Goal: Task Accomplishment & Management: Use online tool/utility

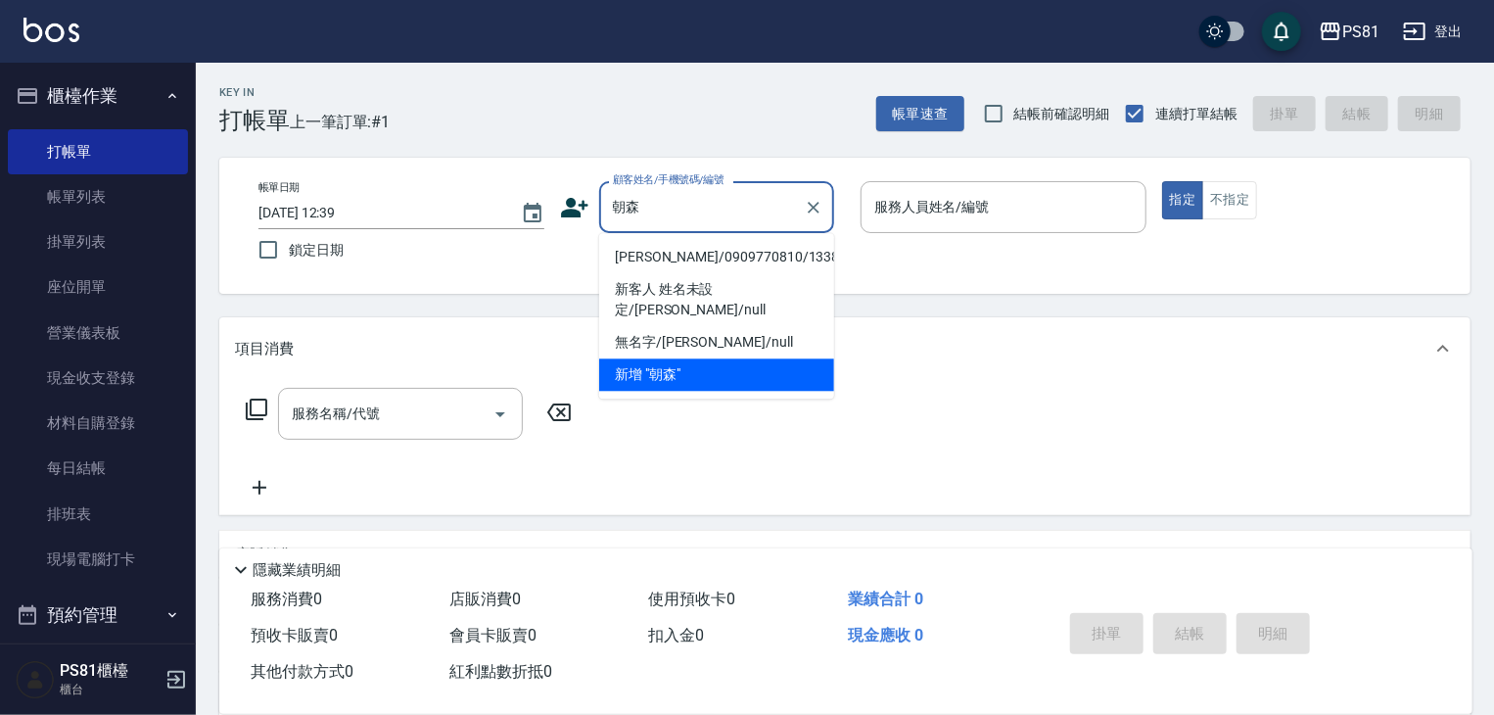
click at [657, 248] on li "[PERSON_NAME]/0909770810/1338" at bounding box center [716, 257] width 235 height 32
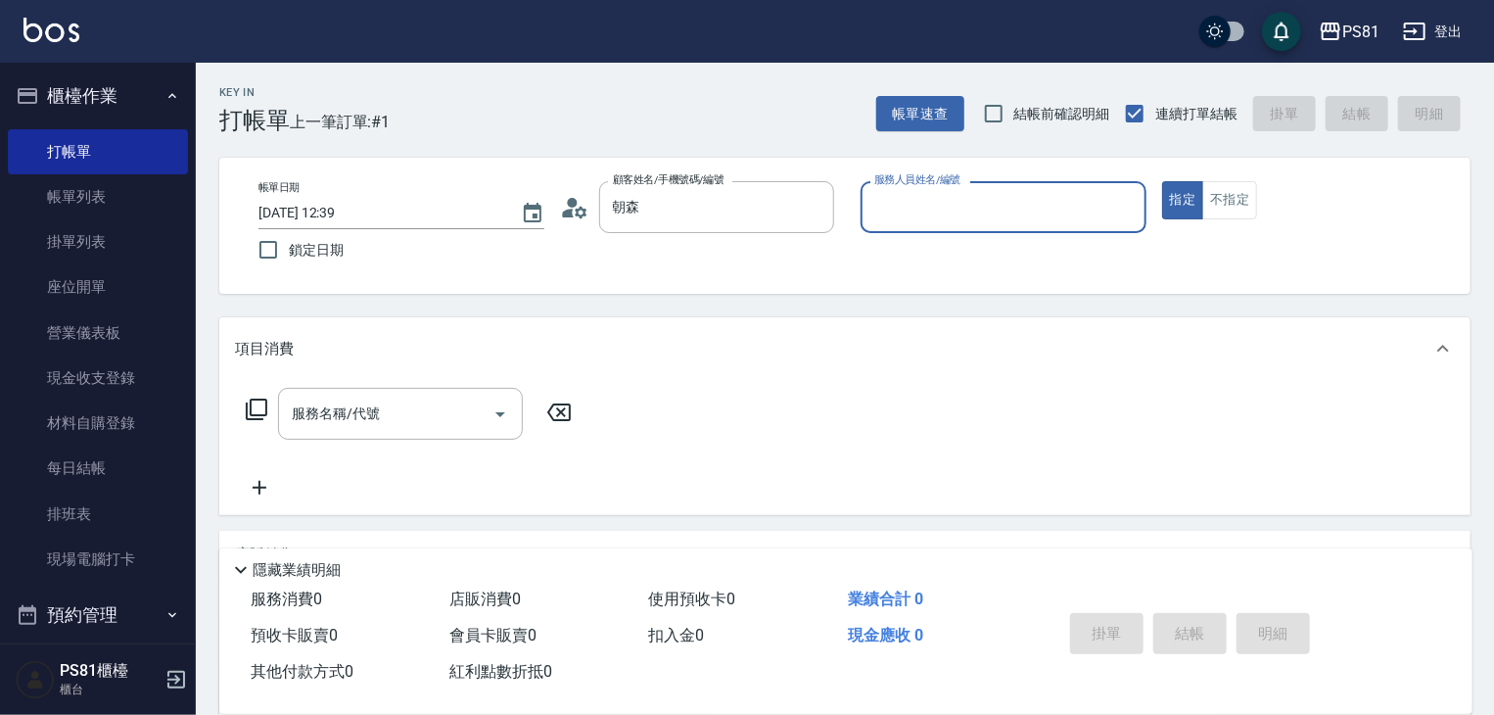
type input "[PERSON_NAME]/0909770810/1338"
type input "采蓮-2"
click at [455, 389] on div "服務名稱/代號" at bounding box center [400, 414] width 245 height 52
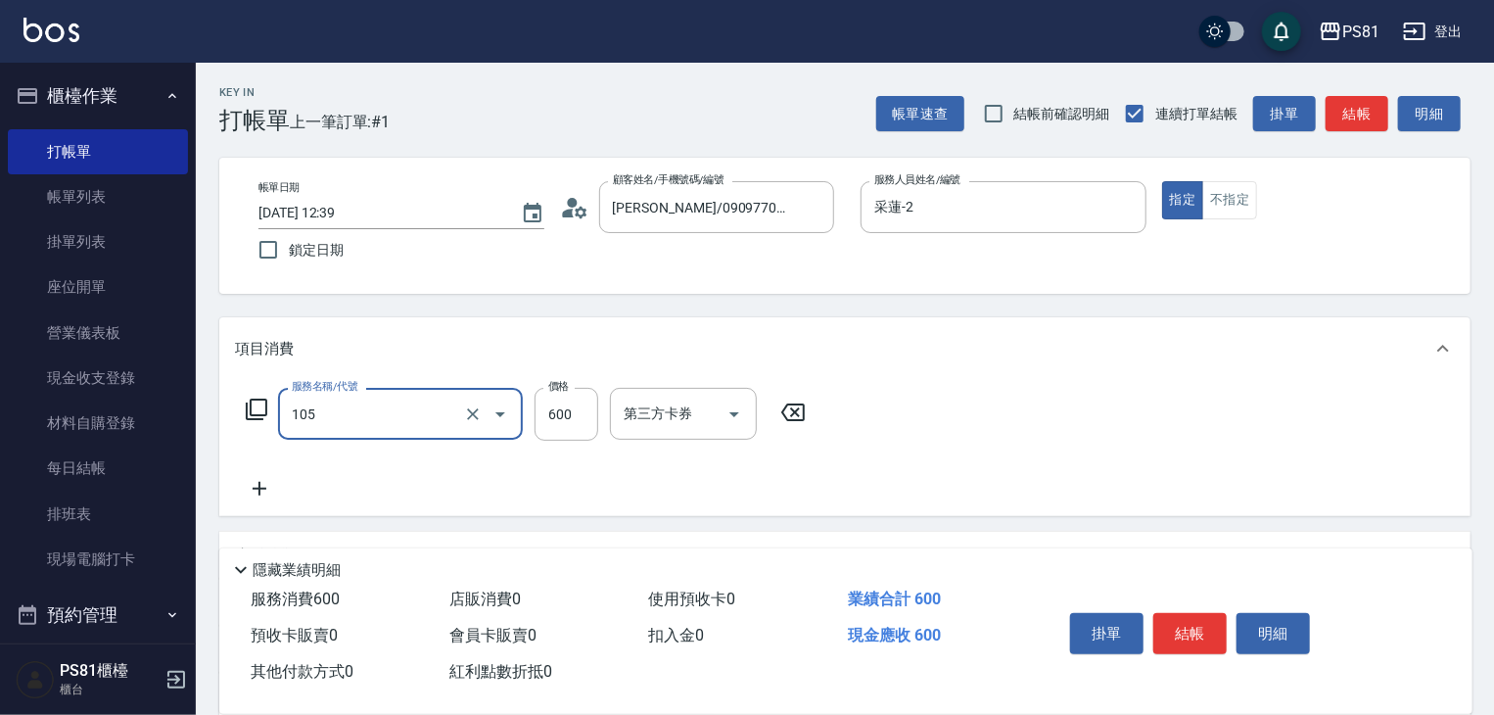
type input "A級洗剪600(105)"
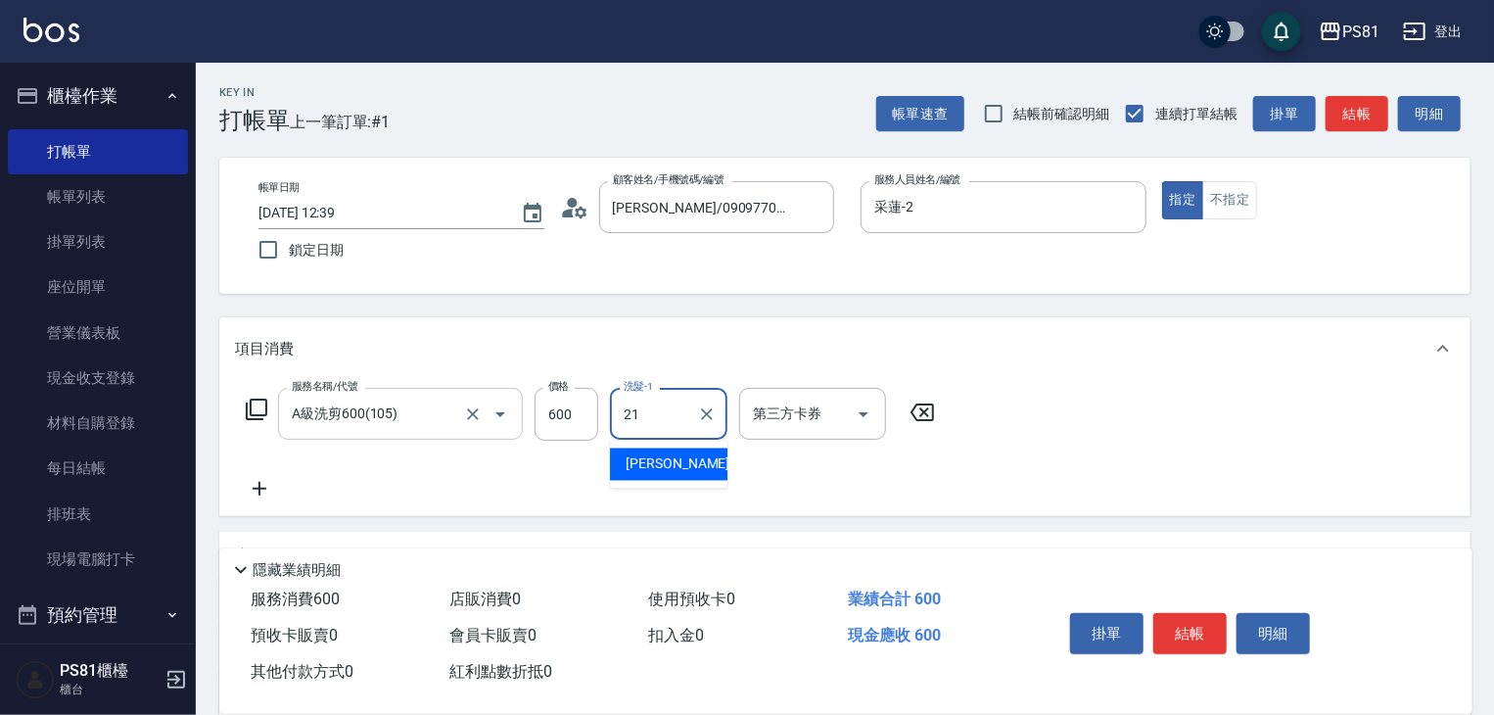
type input "Q比-21"
click at [1093, 495] on div "服務名稱/代號 A級洗剪600(105) 服務名稱/代號 價格 600 價格 洗髮-1 Q比-21 洗髮-1 第三方卡券 第三方卡券" at bounding box center [845, 448] width 1252 height 136
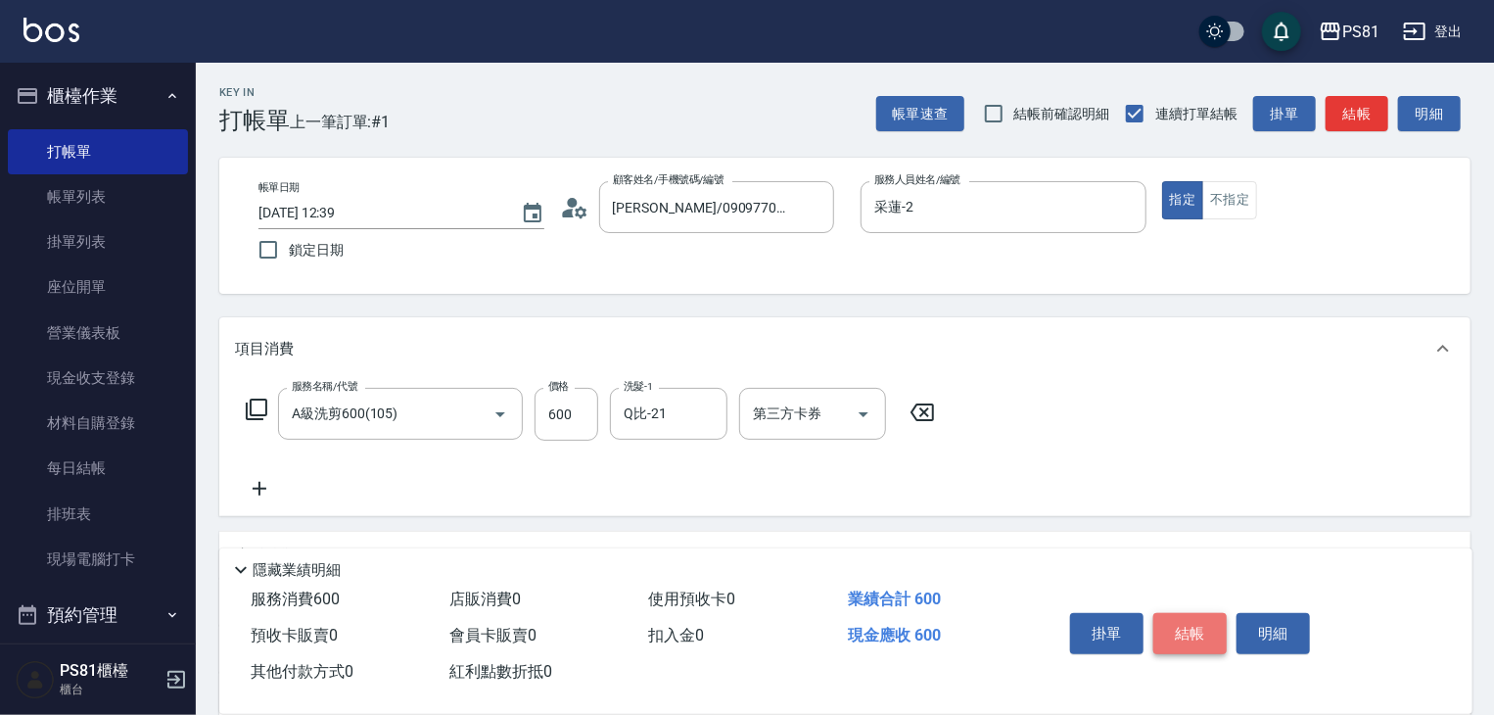
click at [1209, 628] on button "結帳" at bounding box center [1190, 633] width 73 height 41
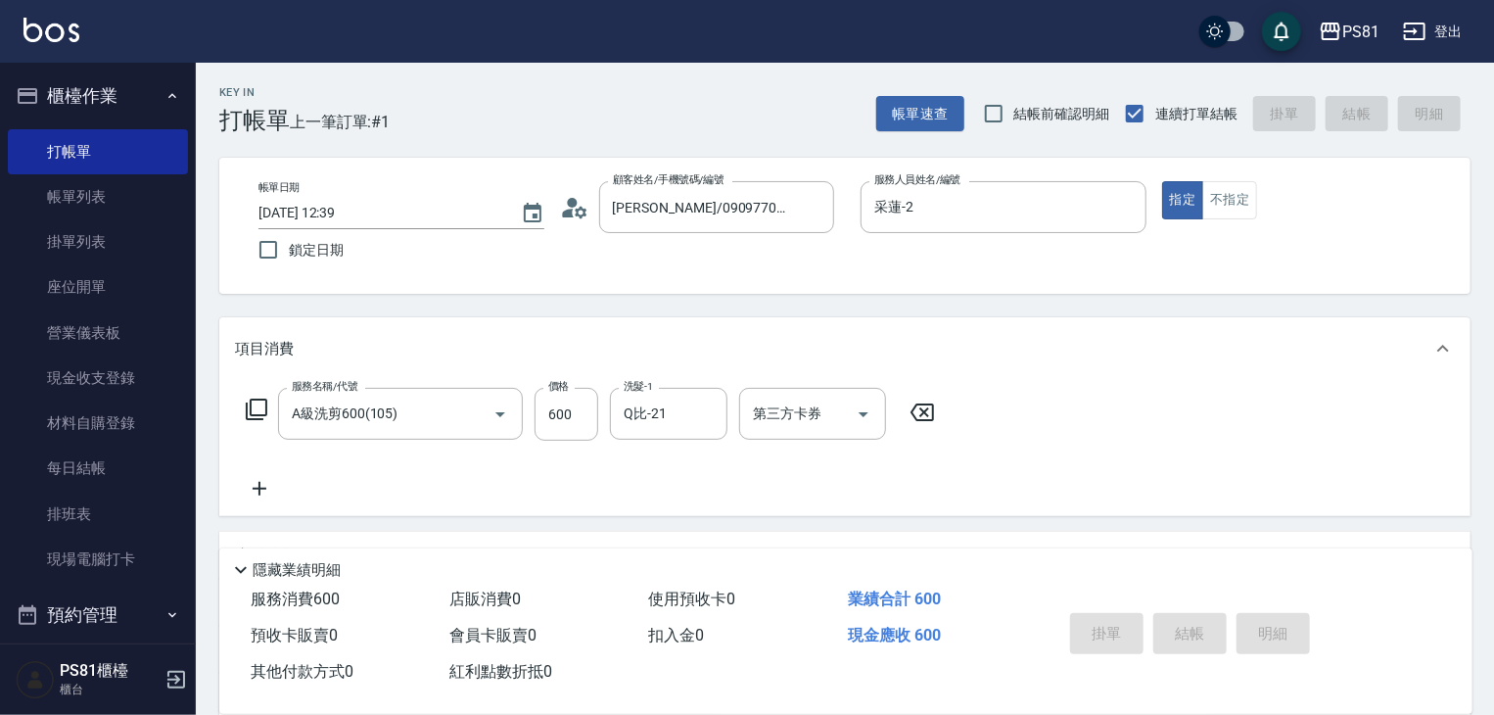
type input "[DATE] 13:43"
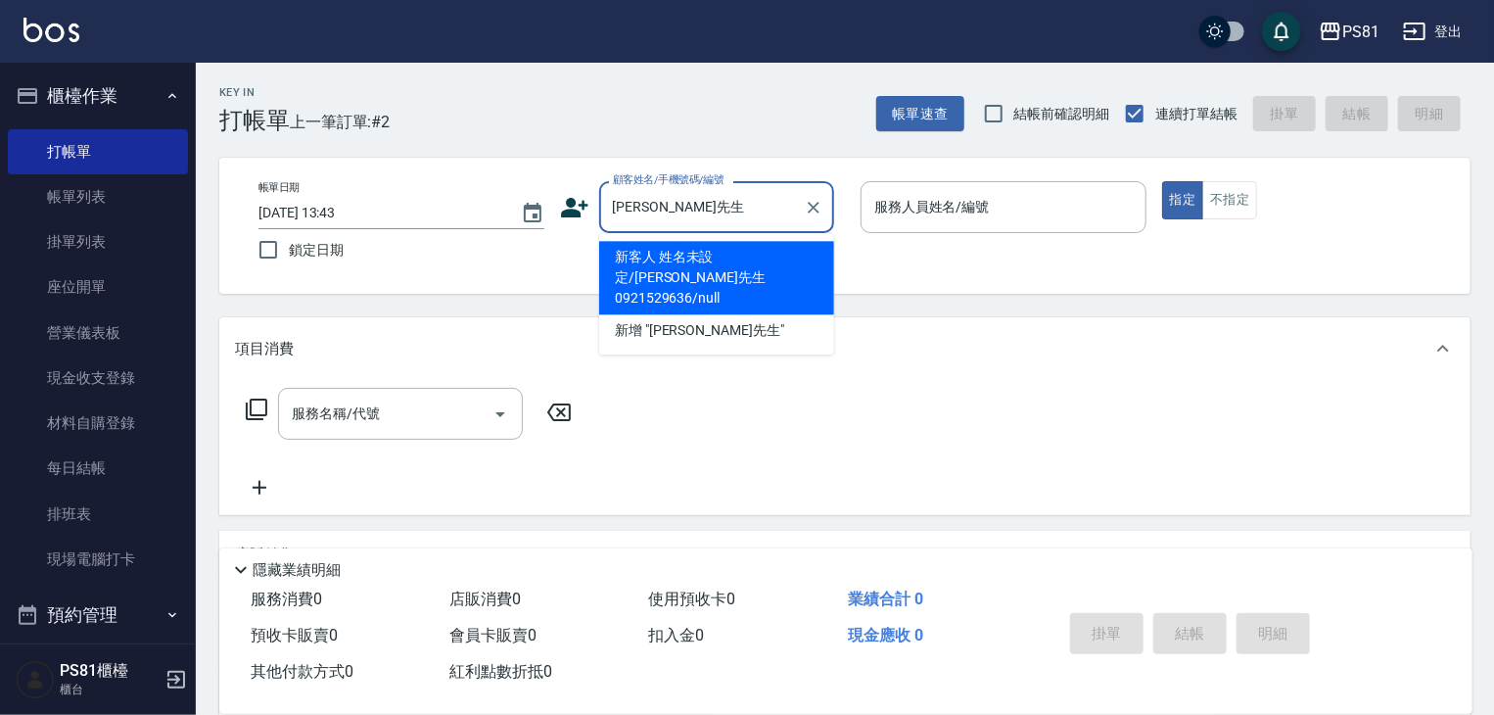
click at [772, 259] on li "新客人 姓名未設定/[PERSON_NAME]先生0921529636/null" at bounding box center [716, 277] width 235 height 73
type input "新客人 姓名未設定/[PERSON_NAME]先生0921529636/null"
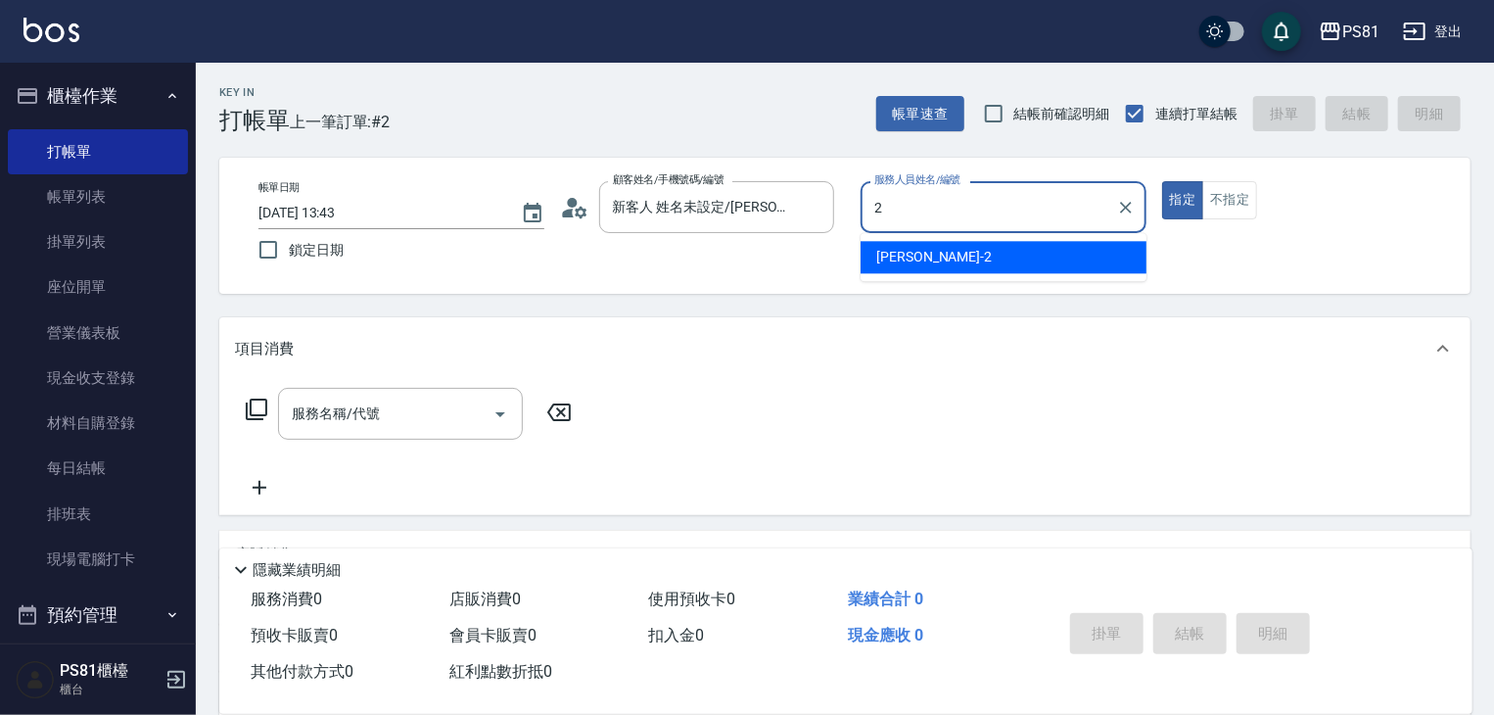
type input "采蓮-2"
type button "true"
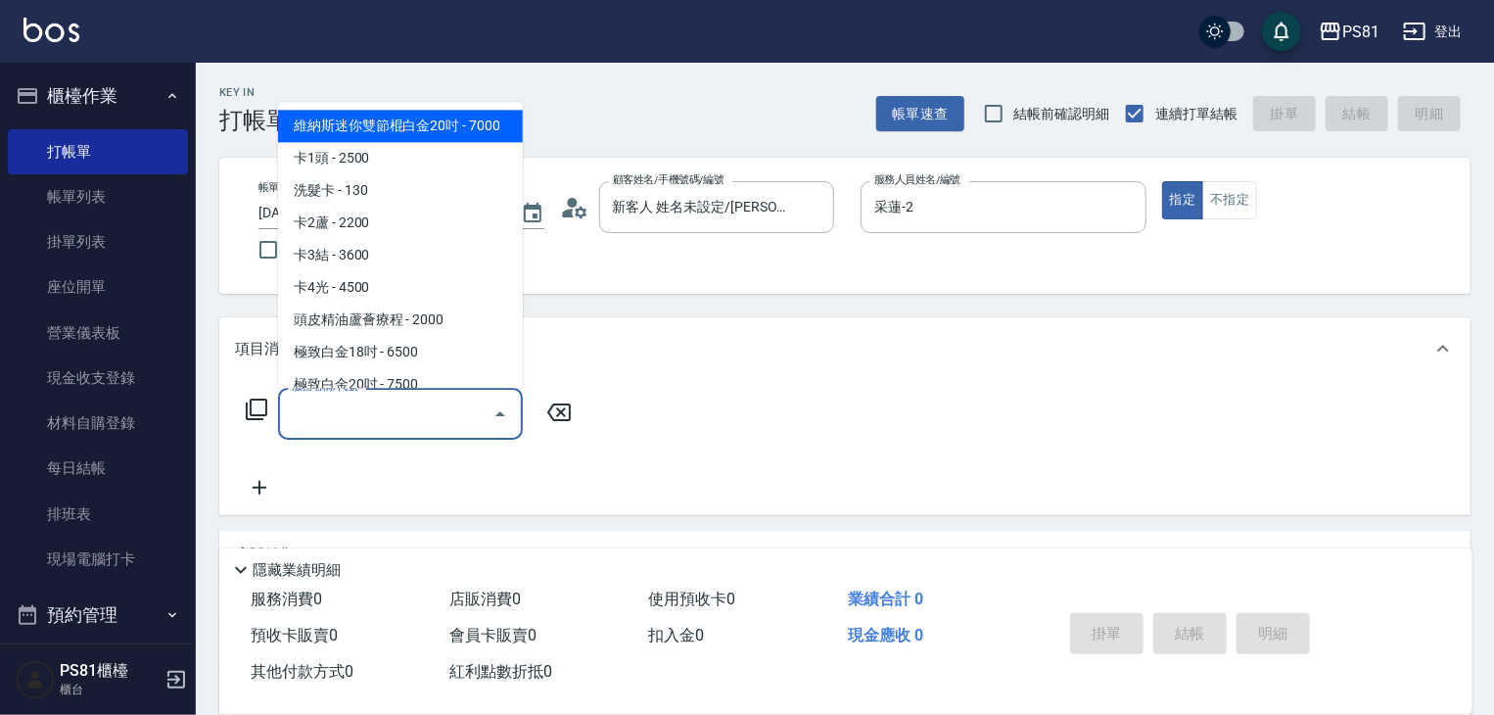
click at [407, 423] on input "服務名稱/代號" at bounding box center [386, 414] width 198 height 34
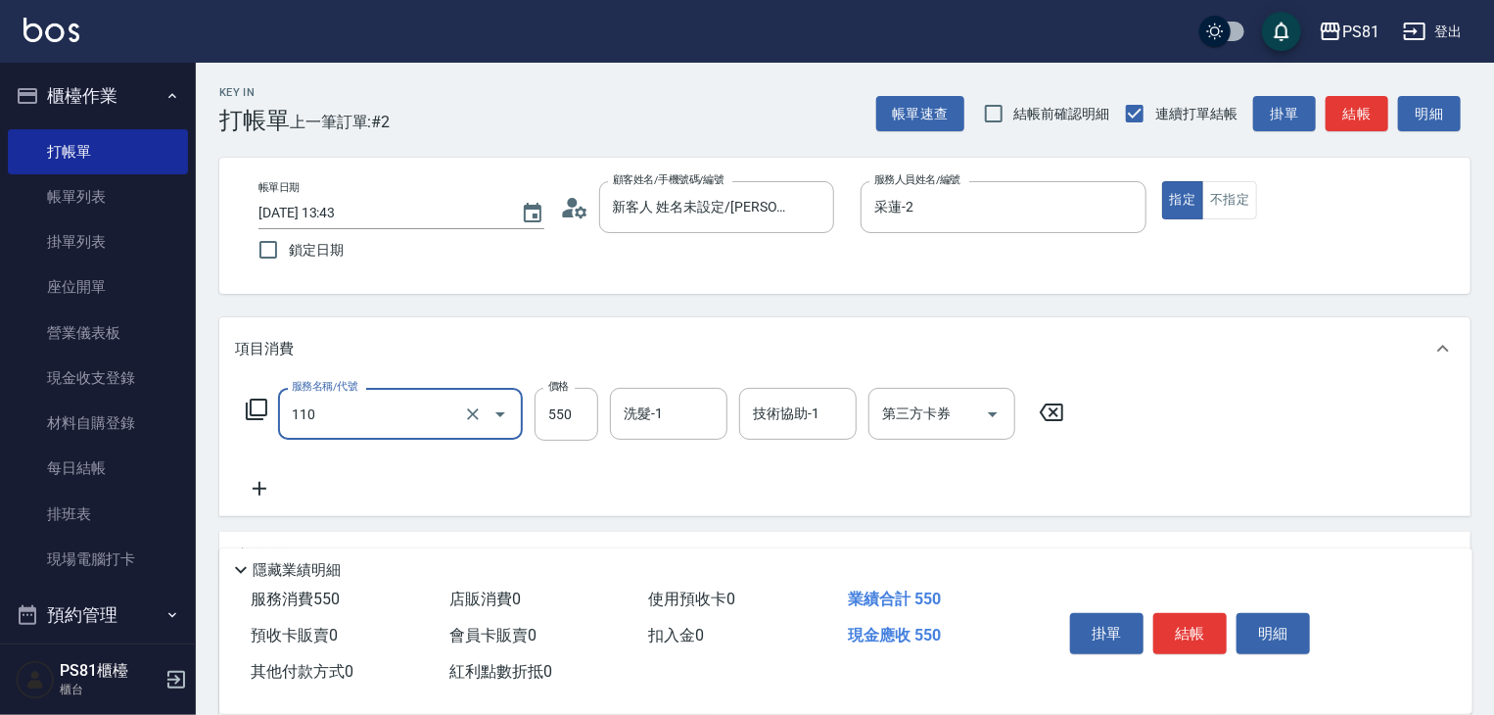
type input "去角質(抗油)(110)"
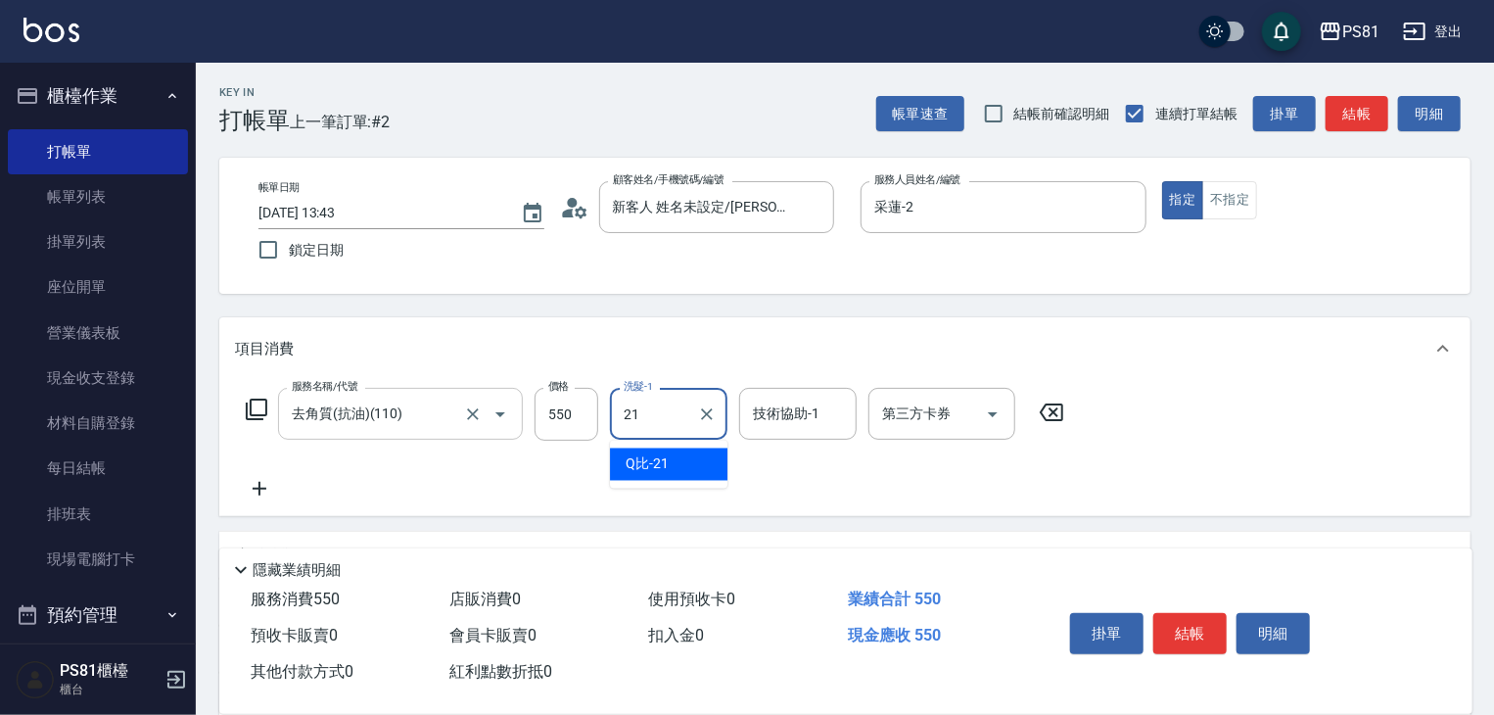
type input "Q比-21"
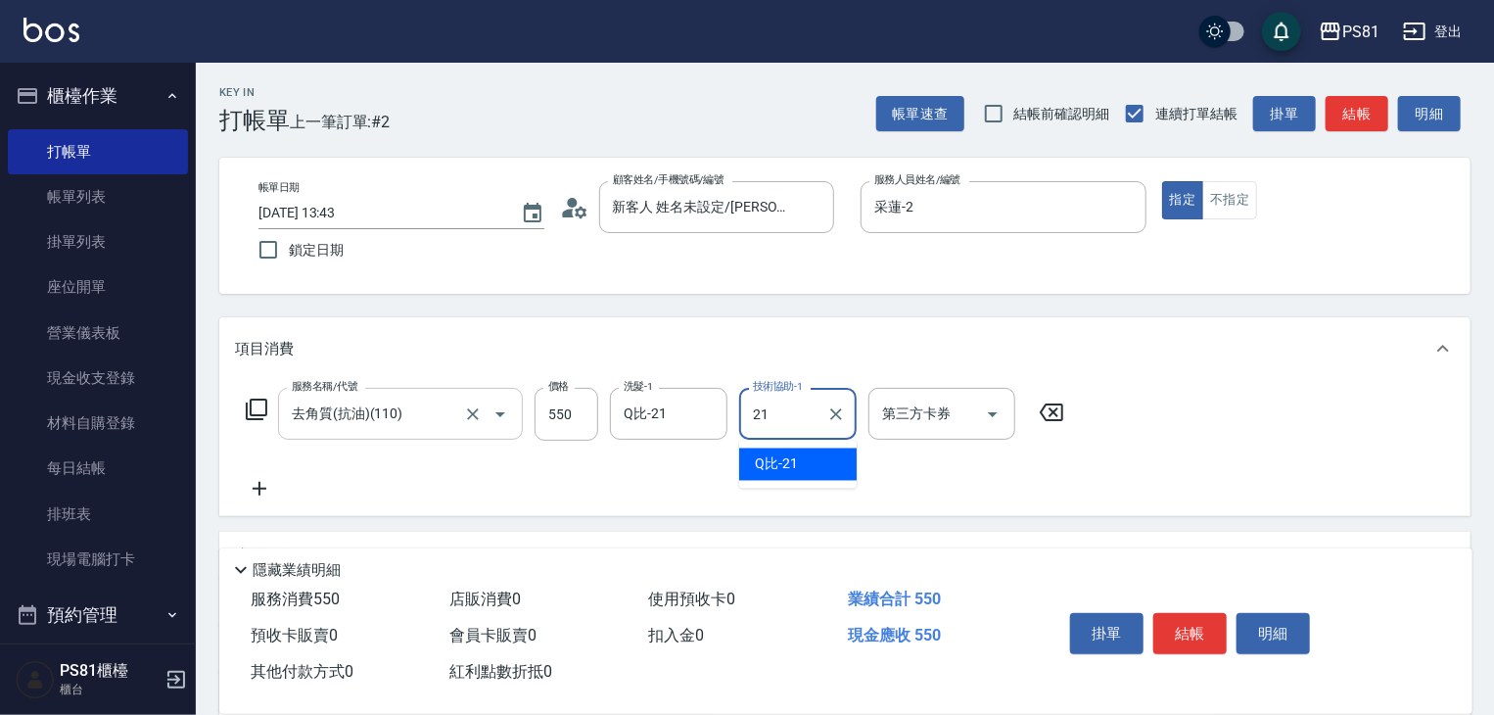
type input "Q比-21"
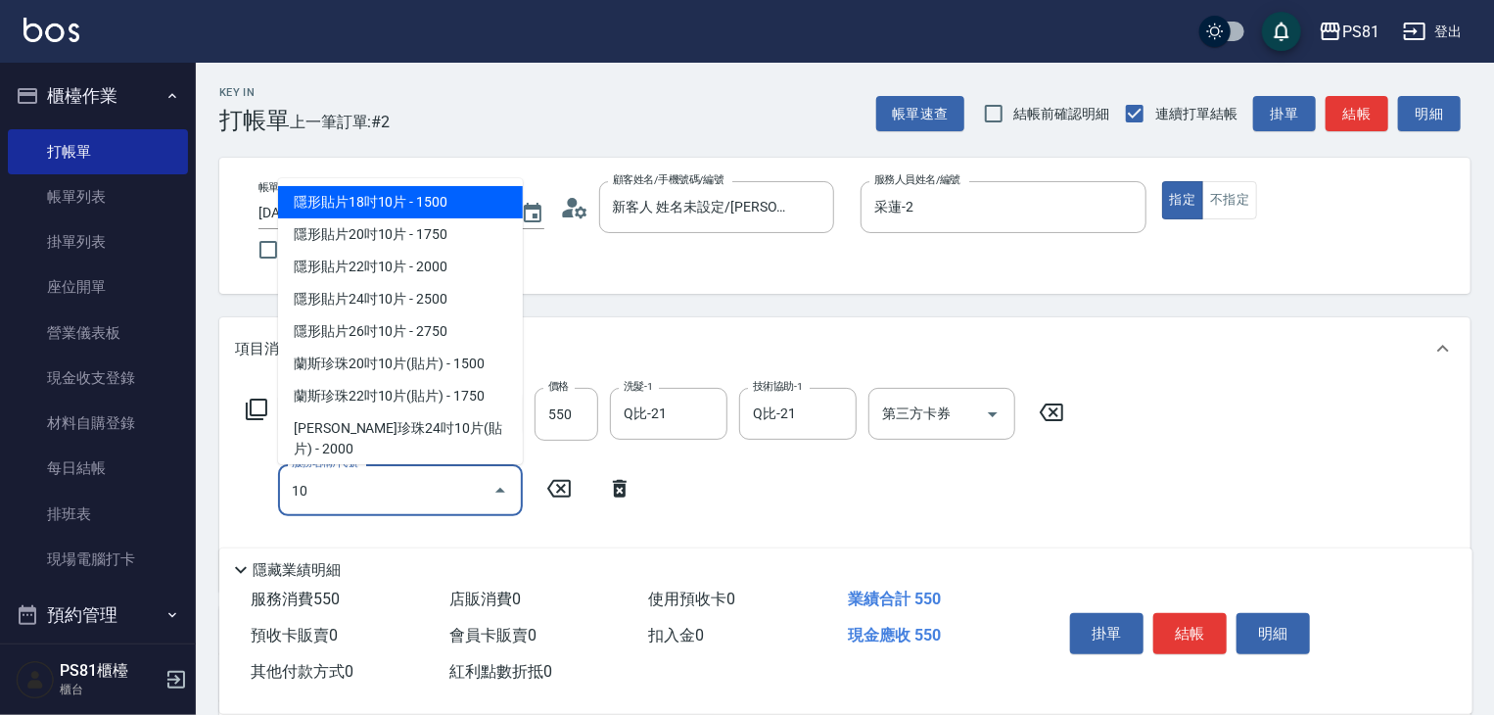
type input "105"
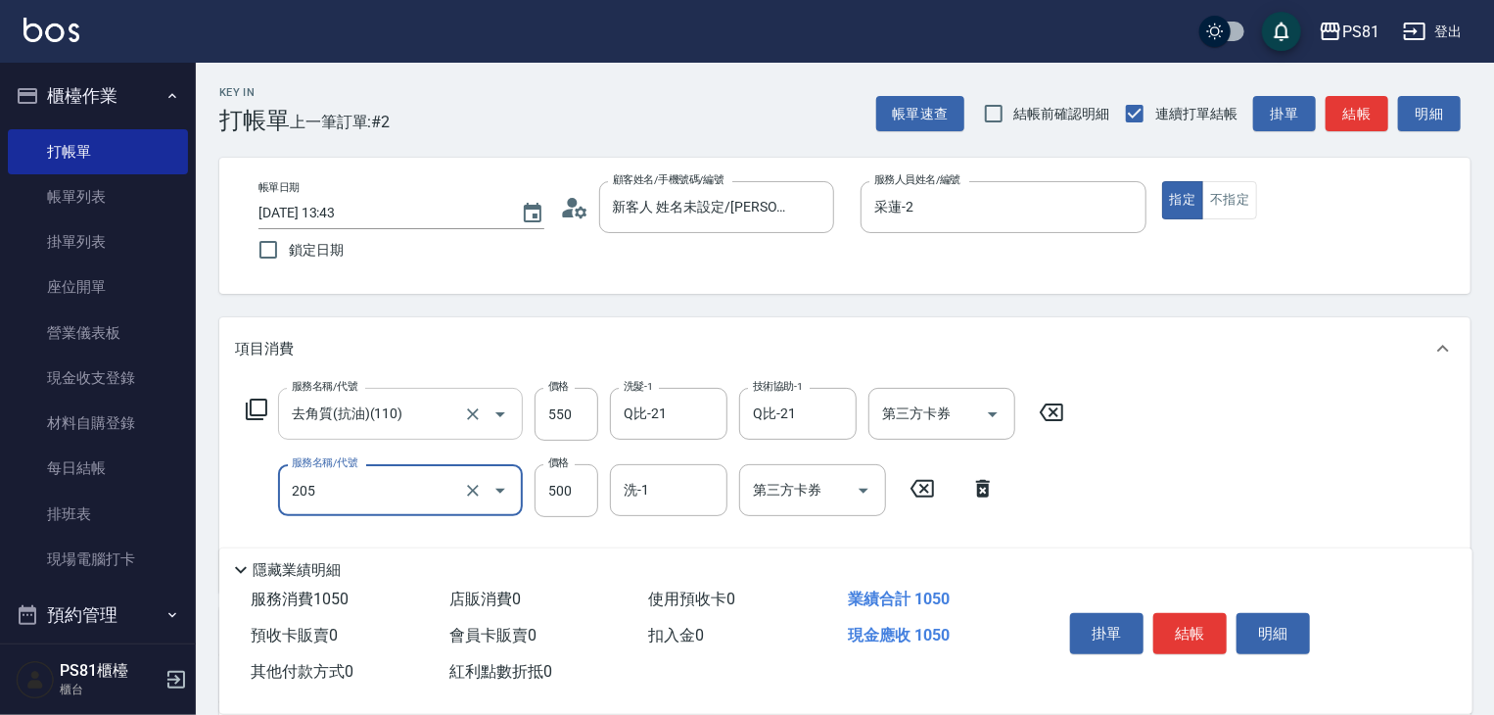
type input "A級單剪400(205)"
drag, startPoint x: 1165, startPoint y: 484, endPoint x: 1203, endPoint y: 627, distance: 147.7
click at [1167, 498] on div "服務名稱/代號 去角質(抗油)(110) 服務名稱/代號 價格 550 價格 洗髮-1 Q比-21 洗髮-1 技術協助-1 Q比-21 技術協助-1 第三方卡…" at bounding box center [845, 486] width 1252 height 213
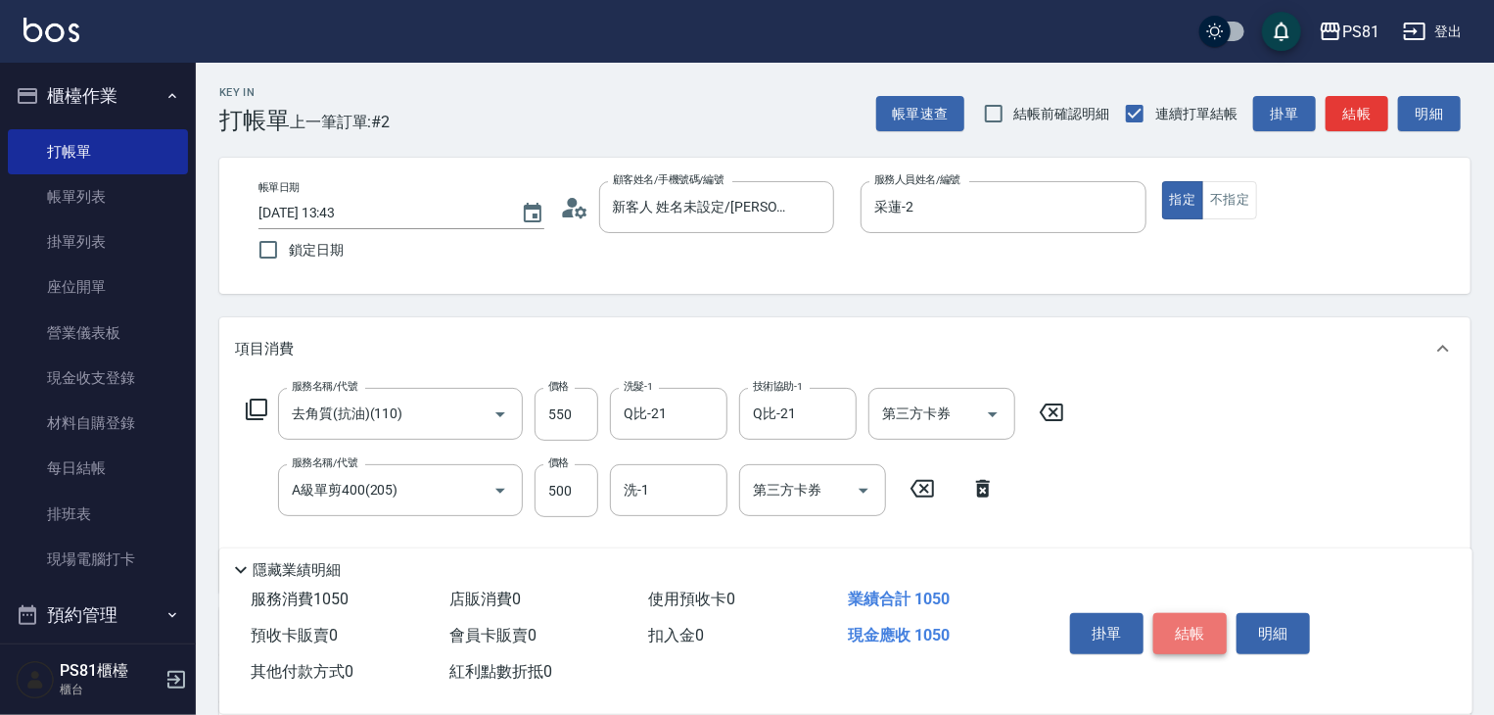
click at [1202, 630] on button "結帳" at bounding box center [1190, 633] width 73 height 41
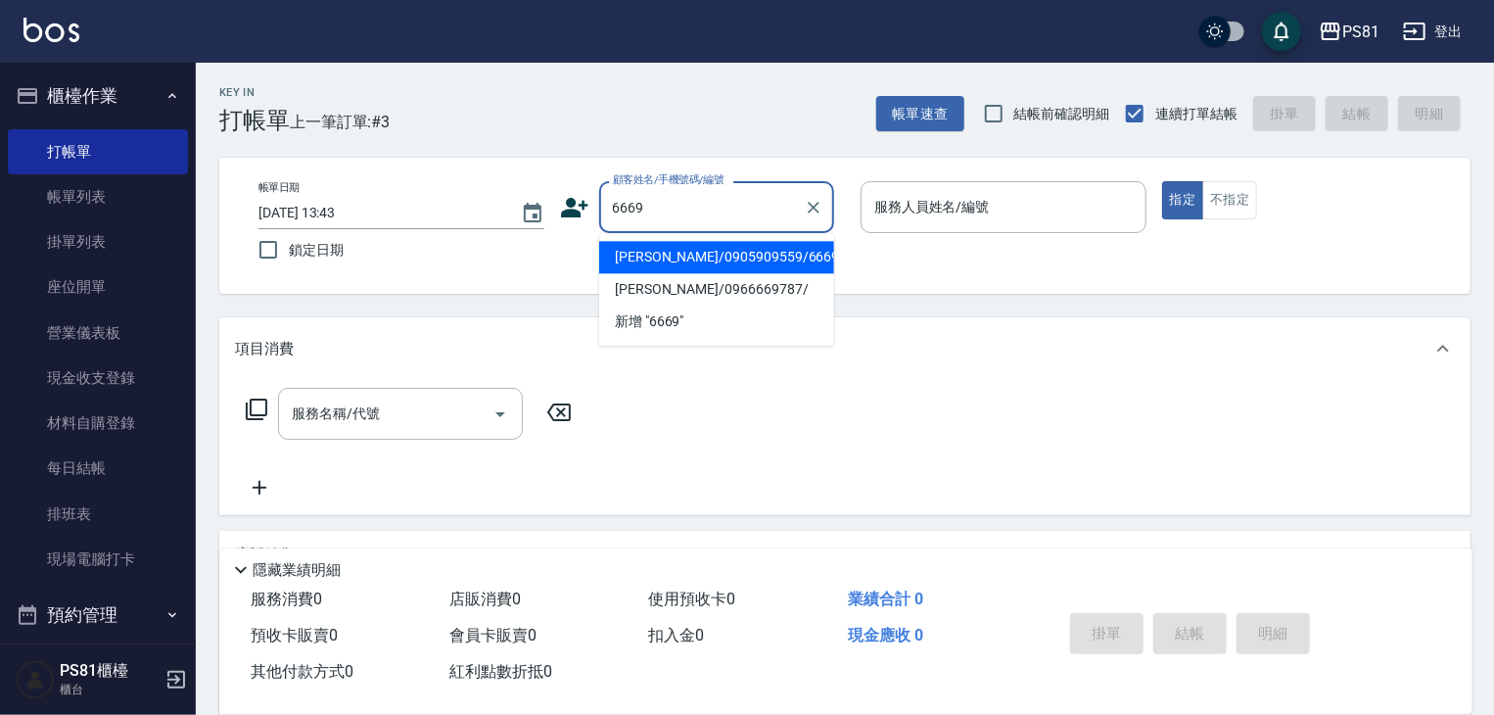
type input "[PERSON_NAME]/0905909559/6669"
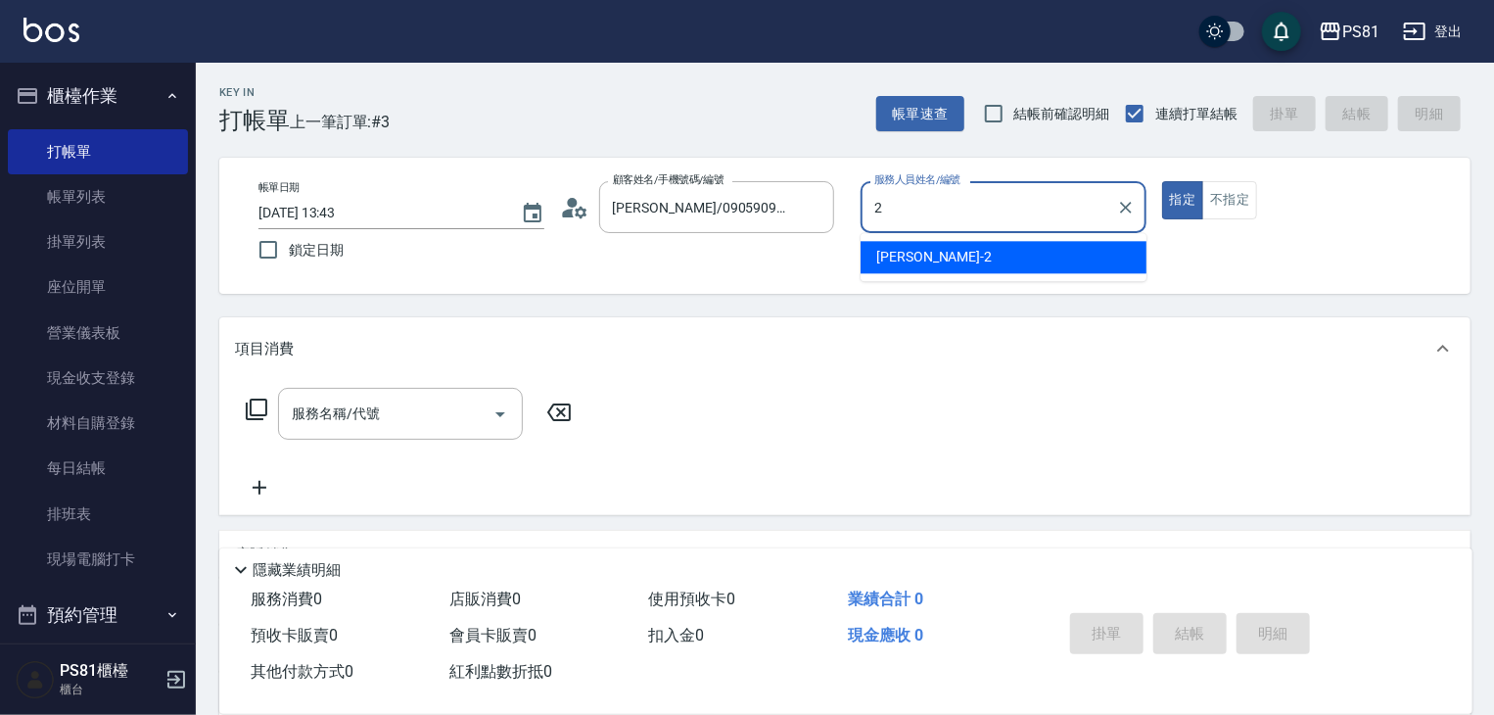
type input "采蓮-2"
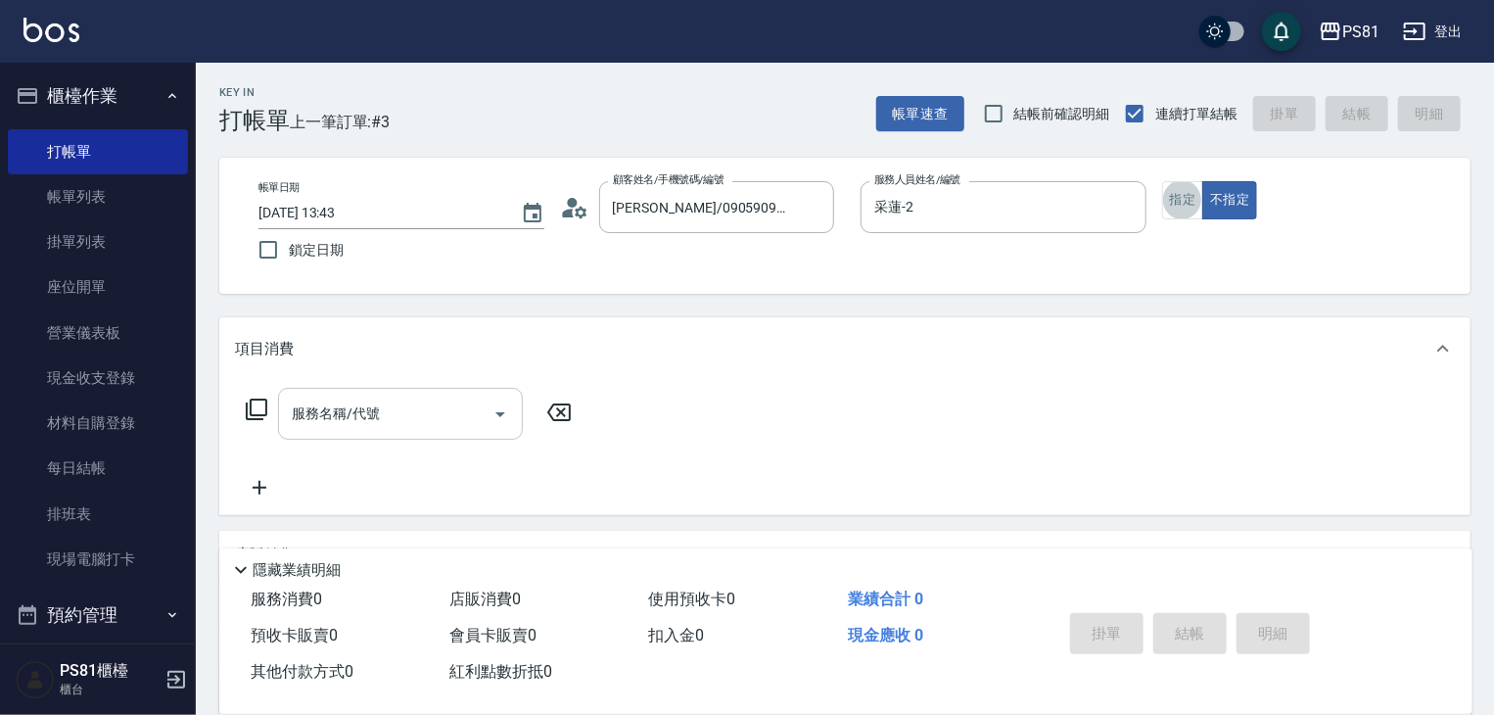
click at [475, 430] on input "服務名稱/代號" at bounding box center [386, 414] width 198 height 34
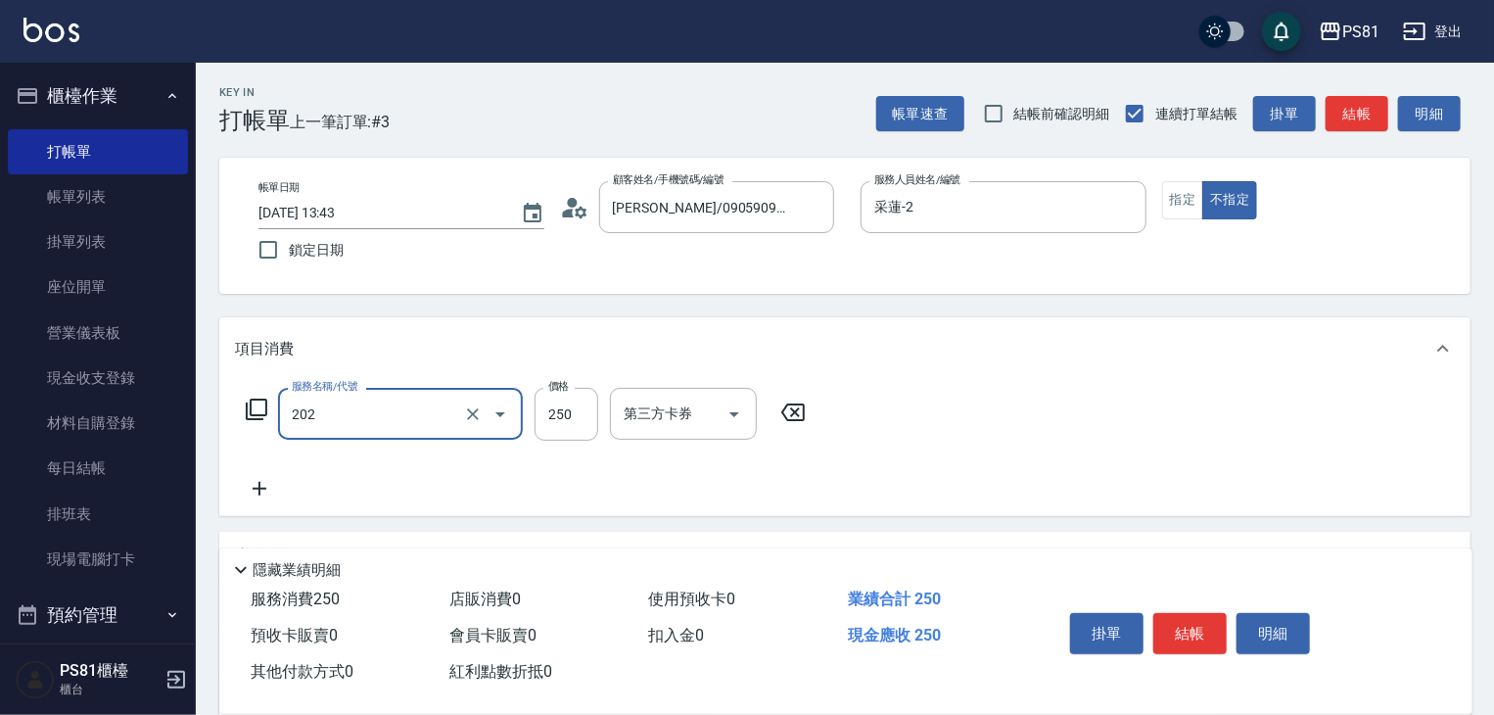
type input "單剪250(202)"
drag, startPoint x: 1003, startPoint y: 453, endPoint x: 1070, endPoint y: 467, distance: 69.0
click at [1013, 453] on div "服務名稱/代號 單剪250(202) 服務名稱/代號 價格 250 價格 第三方卡券 第三方卡券" at bounding box center [845, 448] width 1252 height 136
click at [1176, 623] on button "結帳" at bounding box center [1190, 633] width 73 height 41
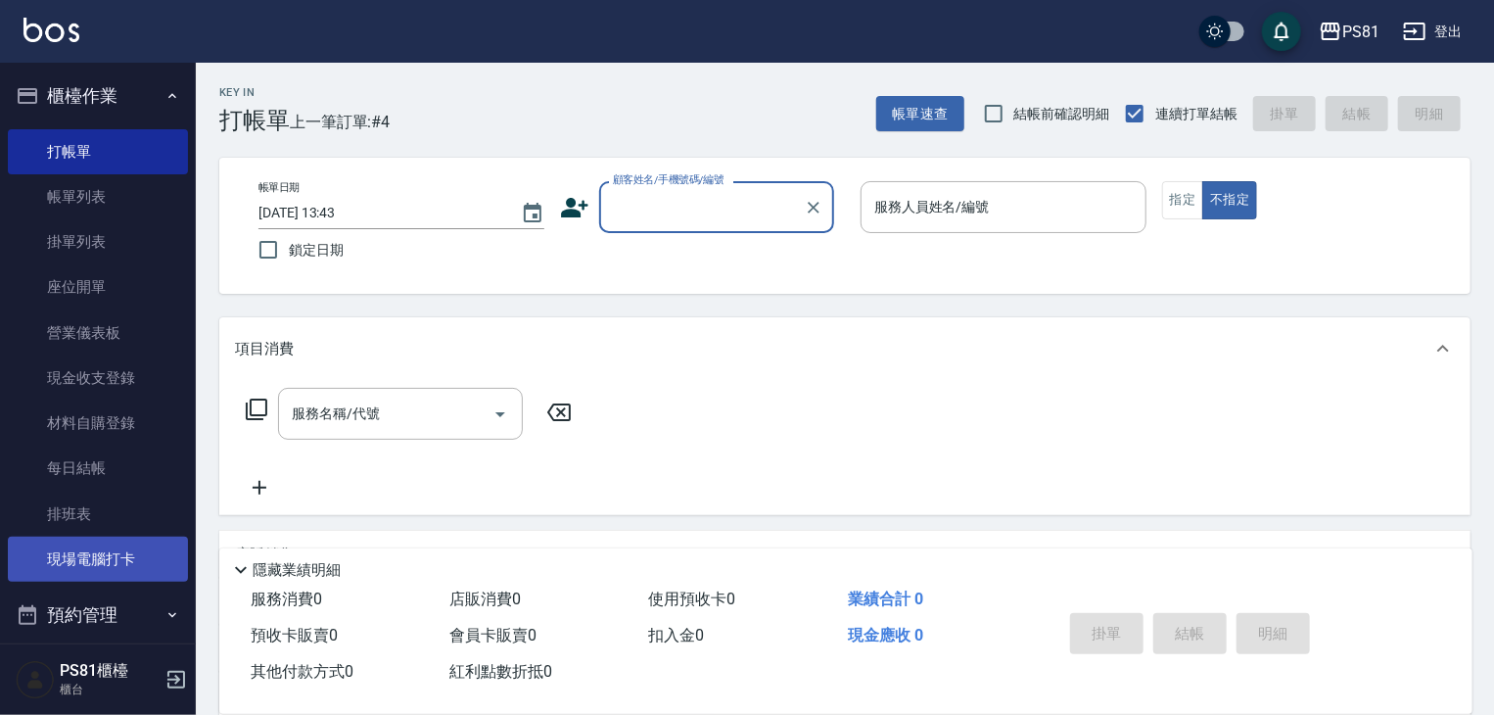
click at [158, 571] on link "現場電腦打卡" at bounding box center [98, 559] width 180 height 45
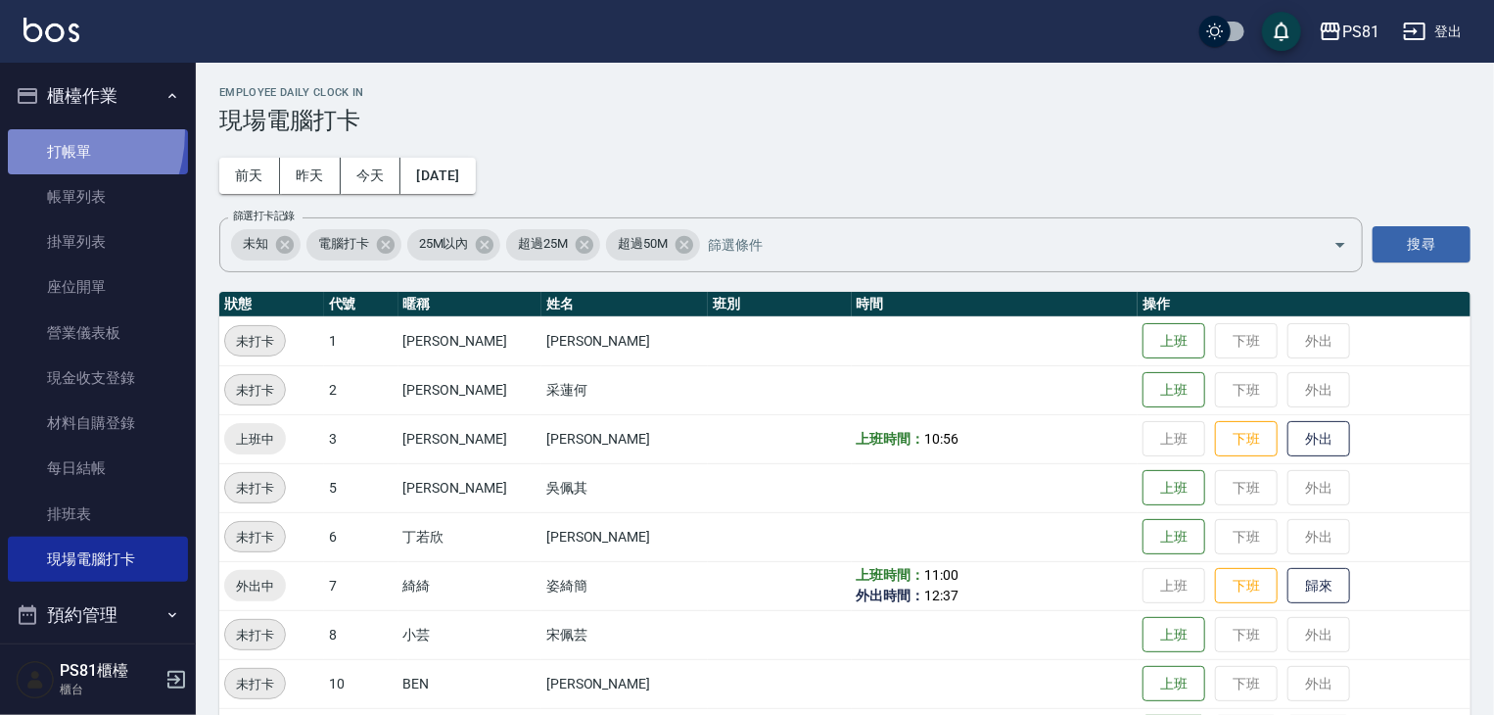
click at [35, 131] on link "打帳單" at bounding box center [98, 151] width 180 height 45
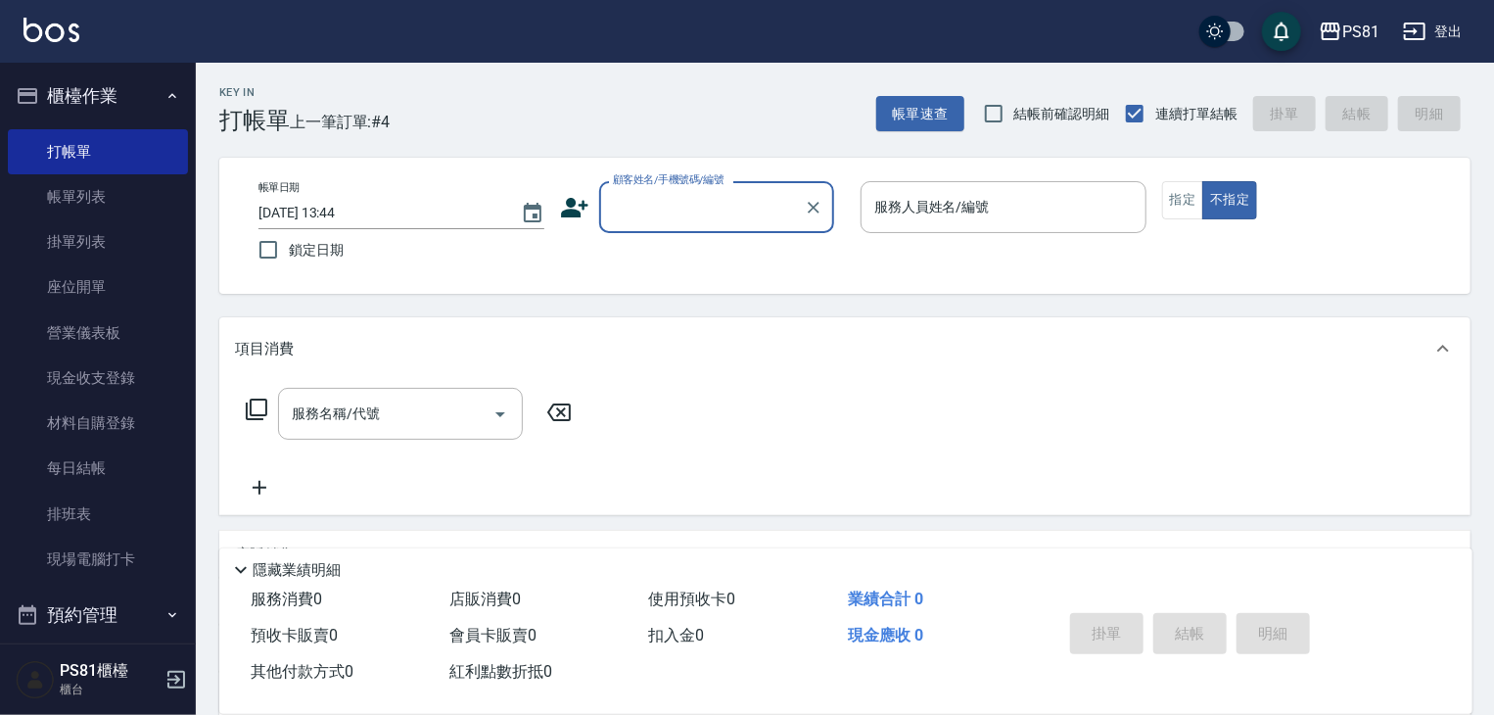
click at [650, 189] on div "顧客姓名/手機號碼/編號" at bounding box center [716, 207] width 235 height 52
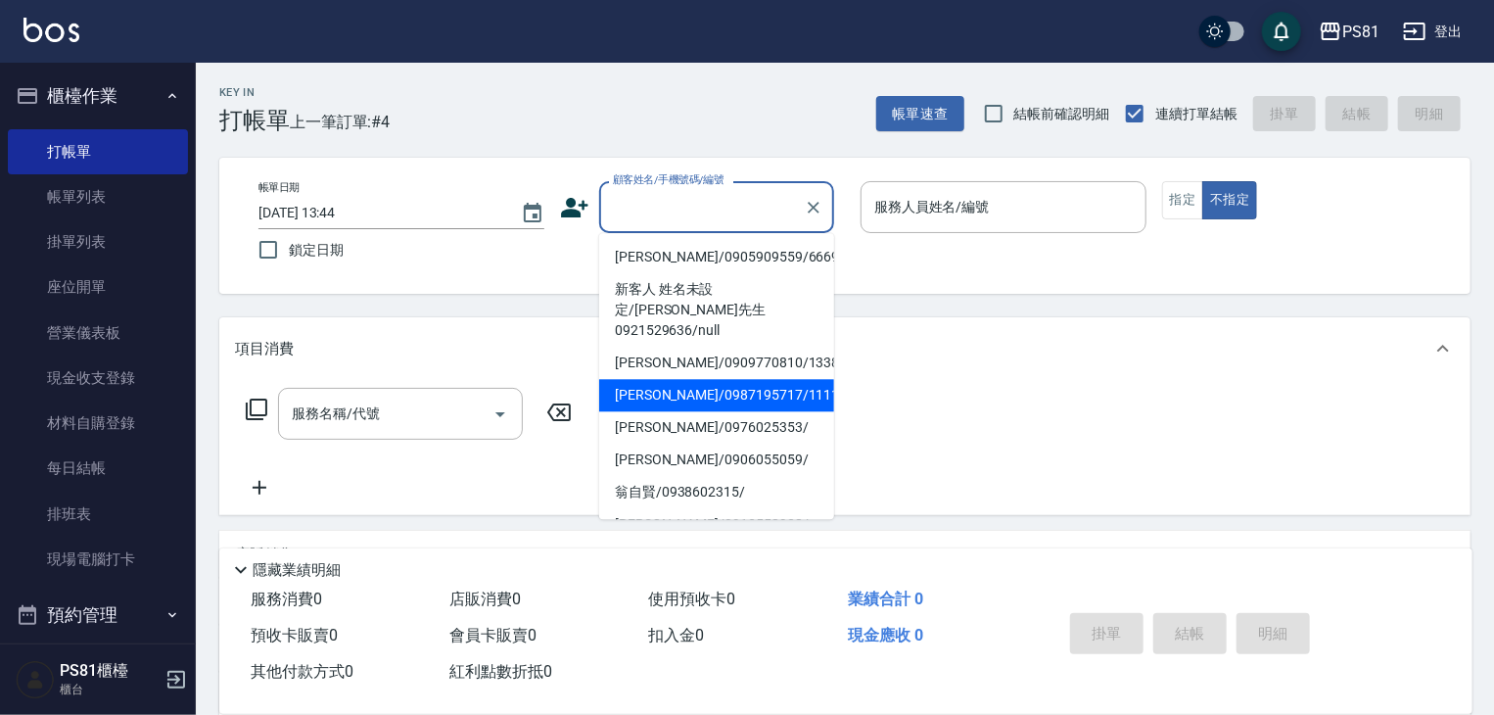
click at [648, 379] on li "[PERSON_NAME]/0987195717/111111" at bounding box center [716, 395] width 235 height 32
type input "[PERSON_NAME]/0987195717/111111"
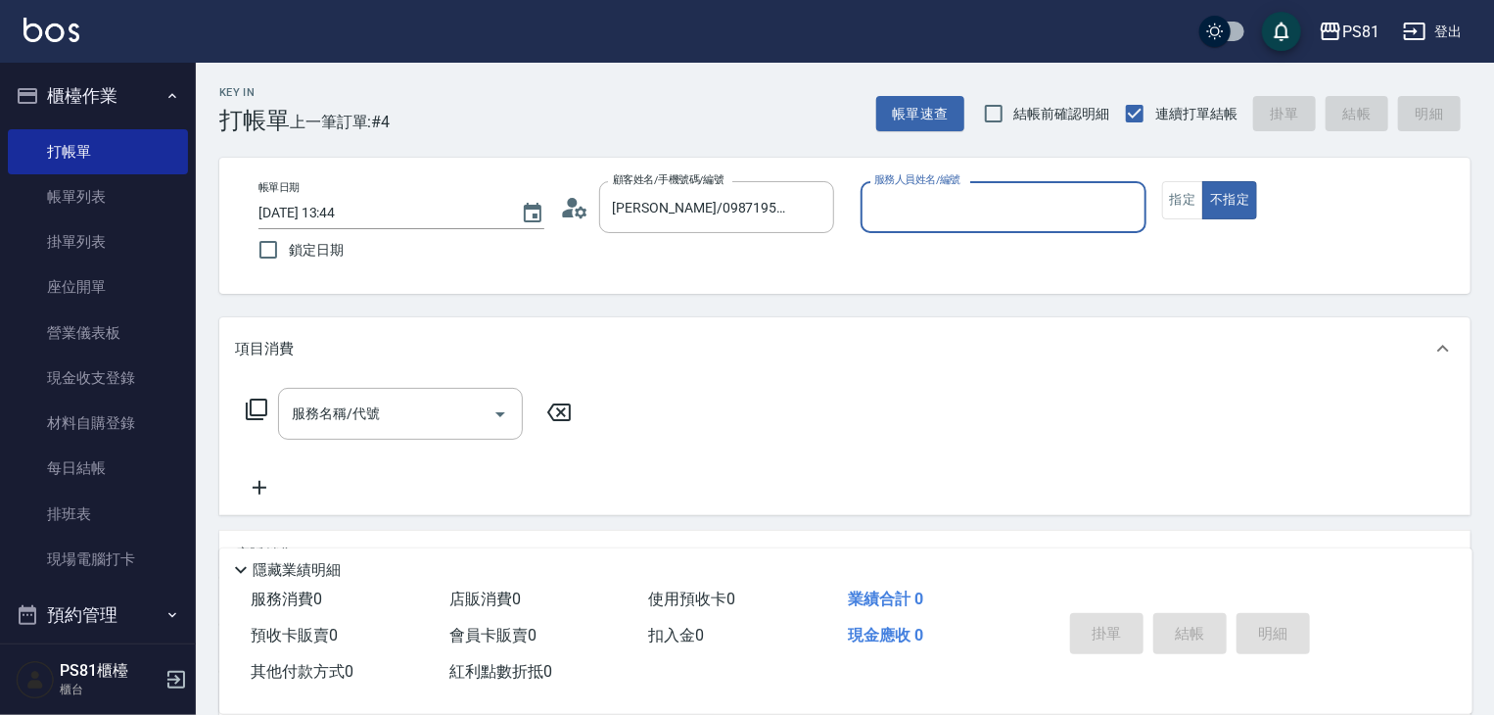
click at [995, 201] on input "服務人員姓名/編號" at bounding box center [1004, 207] width 268 height 34
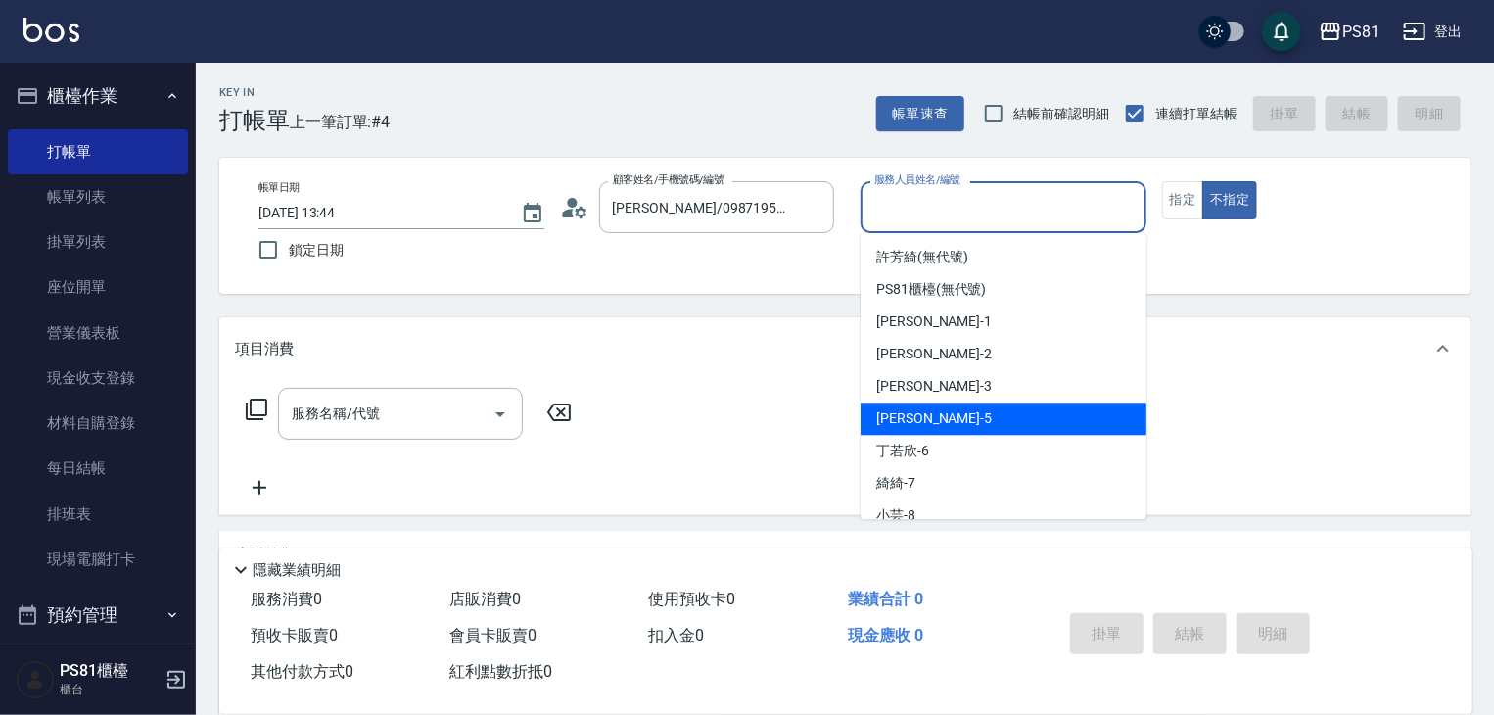
click at [935, 424] on div "[PERSON_NAME] -5" at bounding box center [1004, 419] width 286 height 32
drag, startPoint x: 927, startPoint y: 202, endPoint x: 814, endPoint y: 221, distance: 115.3
click at [814, 221] on div "帳單日期 [DATE] 13:44 鎖定日期 顧客姓名/手機號碼/編號 [PERSON_NAME]/0987195717/111111 顧客姓名/手機號碼/編…" at bounding box center [845, 225] width 1205 height 89
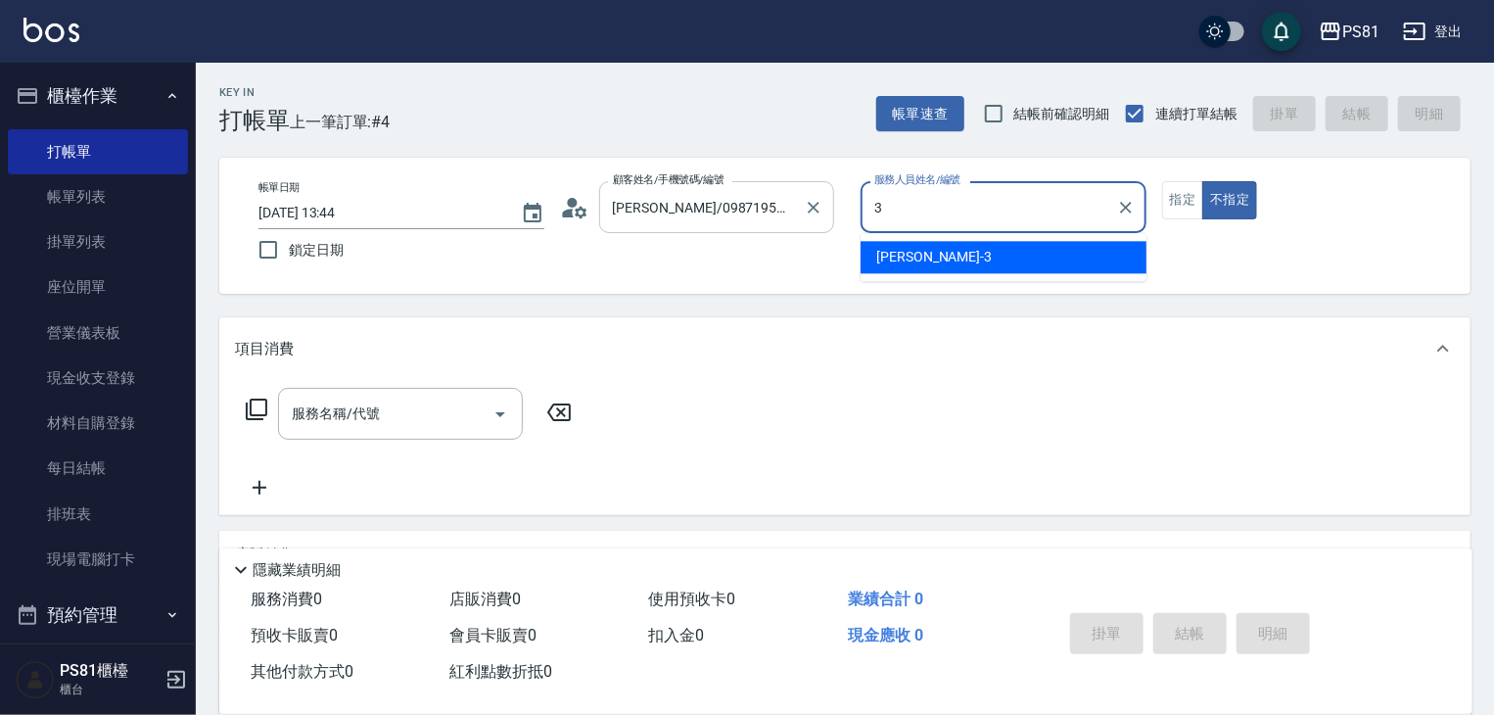
type input "[PERSON_NAME]-3"
type button "false"
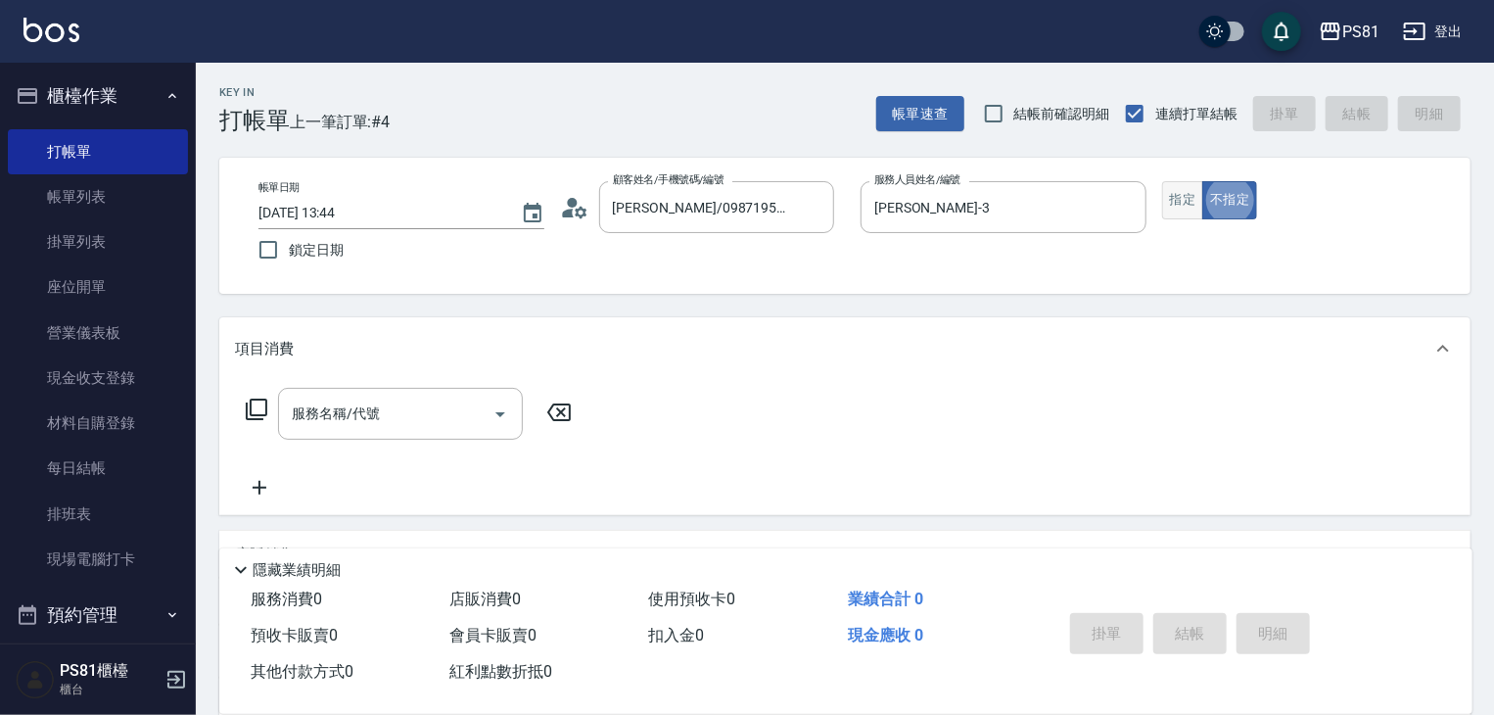
click at [1193, 196] on button "指定" at bounding box center [1183, 200] width 42 height 38
click at [466, 437] on div "服務名稱/代號" at bounding box center [400, 414] width 245 height 52
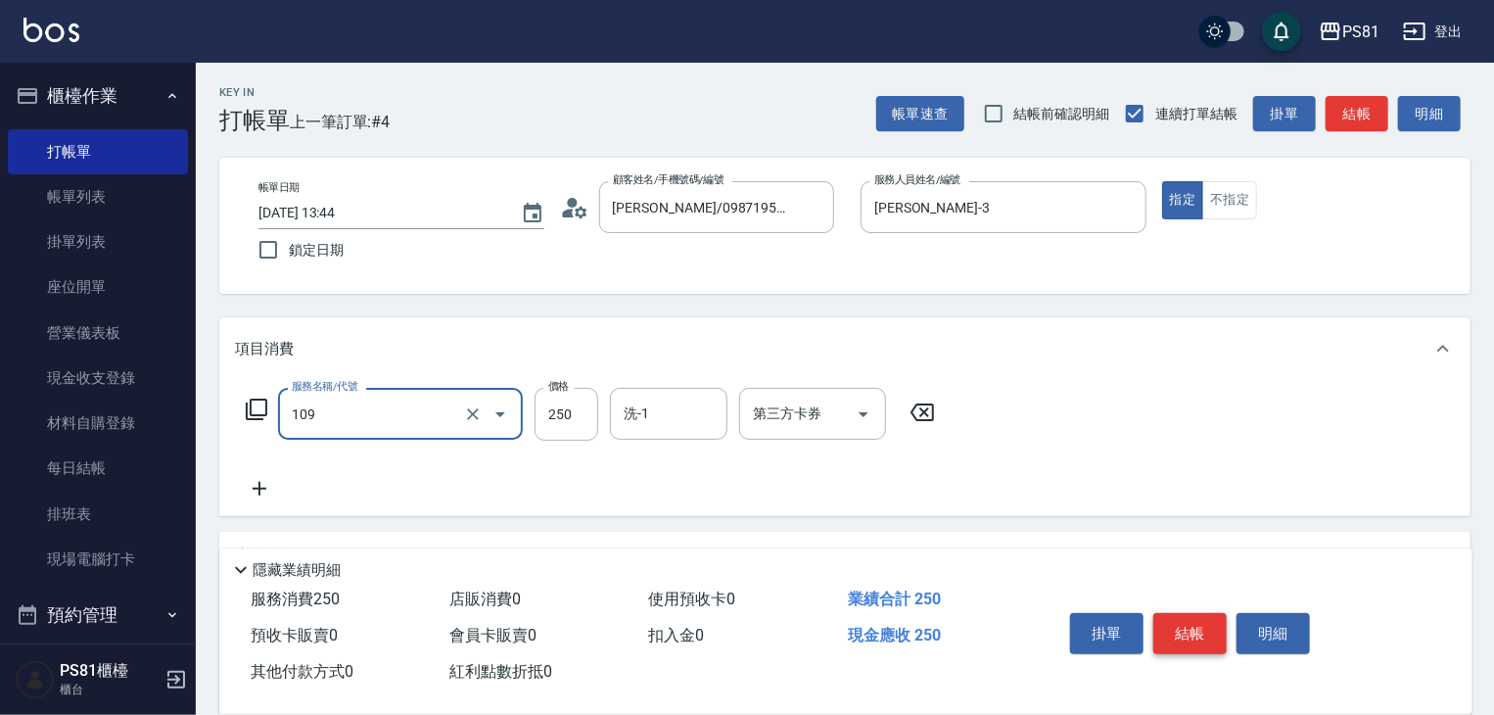
type input "控油AND護色洗(109)"
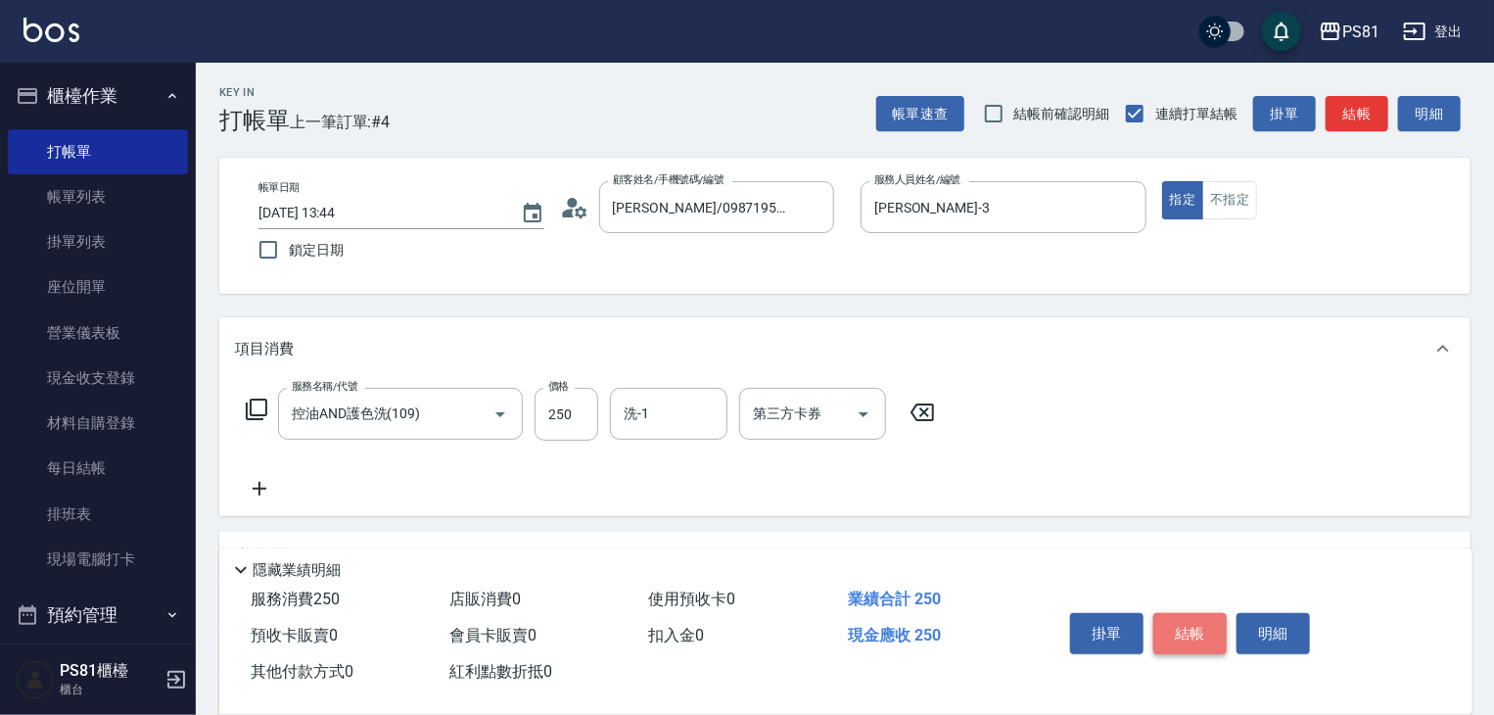
click at [1185, 640] on button "結帳" at bounding box center [1190, 633] width 73 height 41
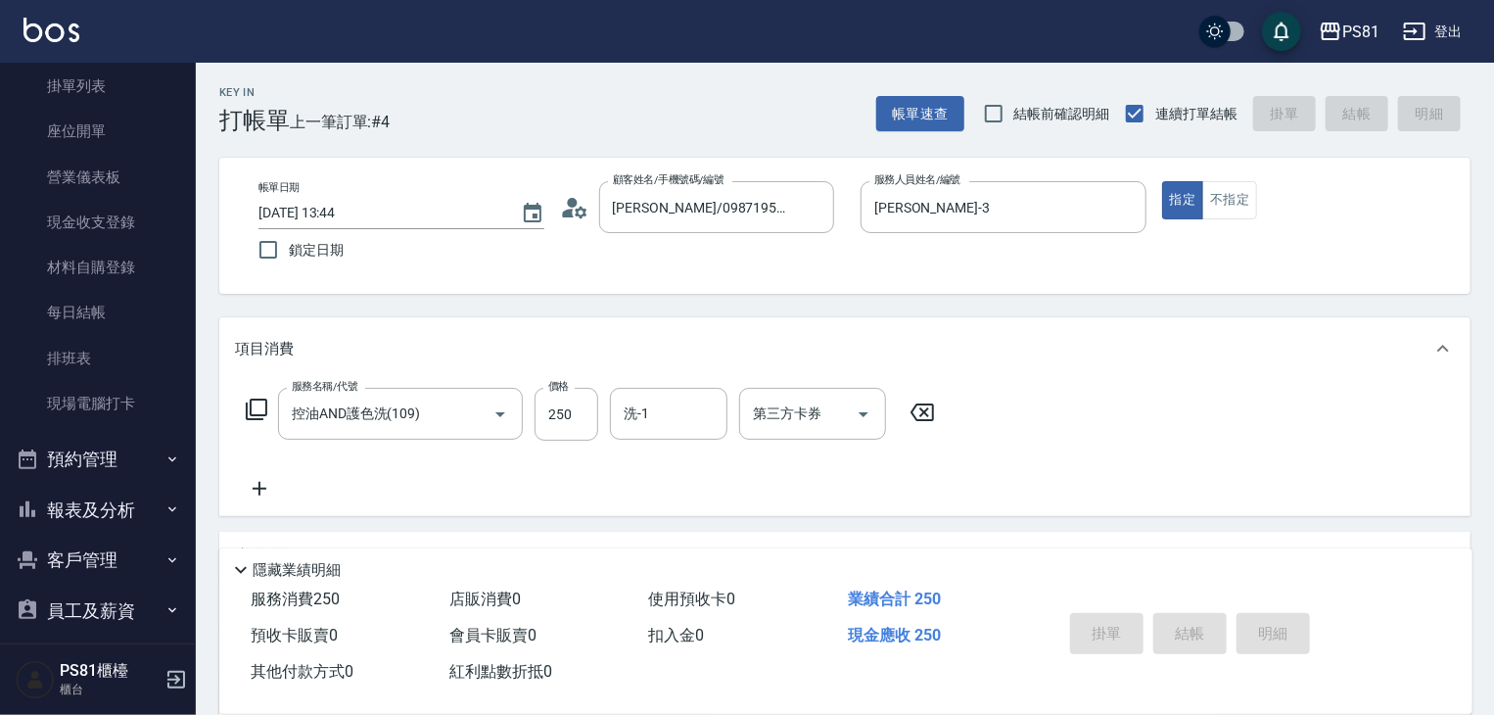
type input "[DATE] 14:03"
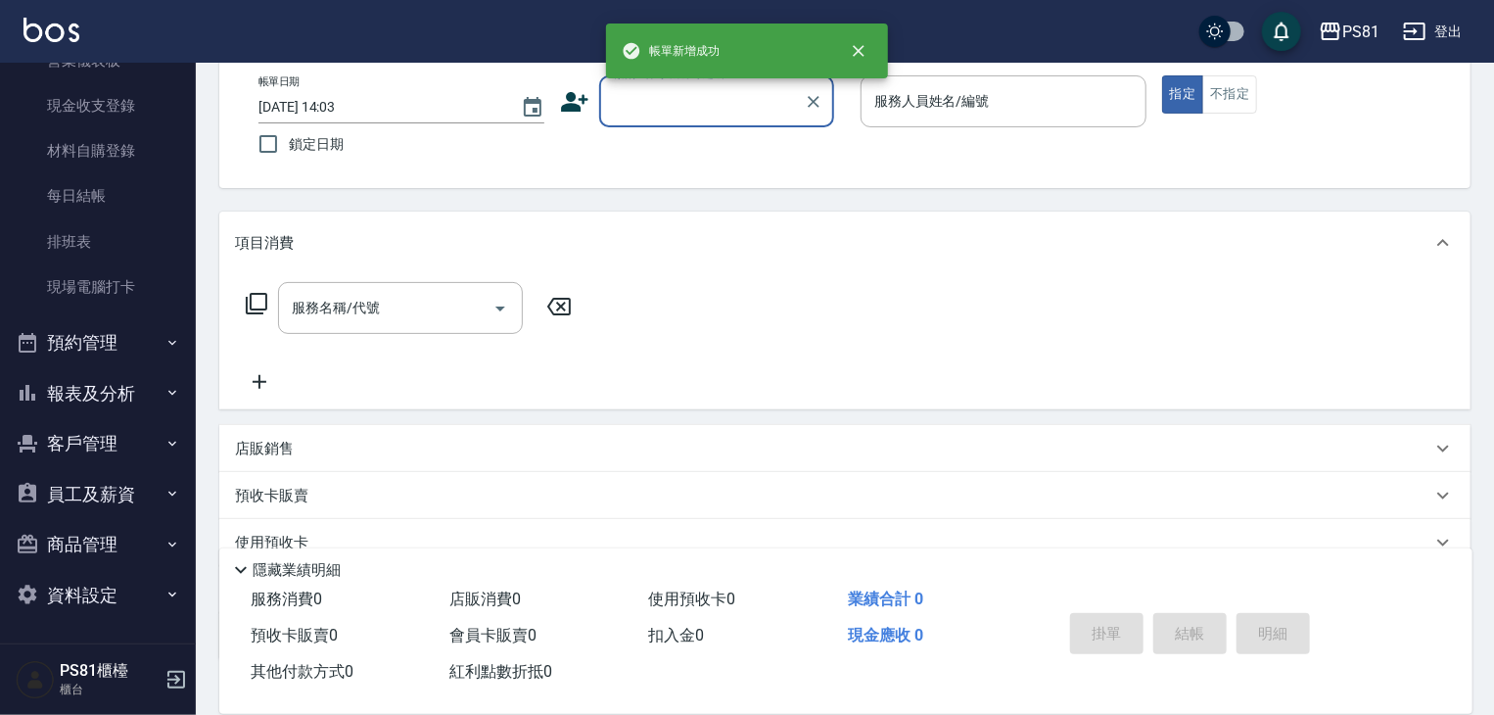
scroll to position [196, 0]
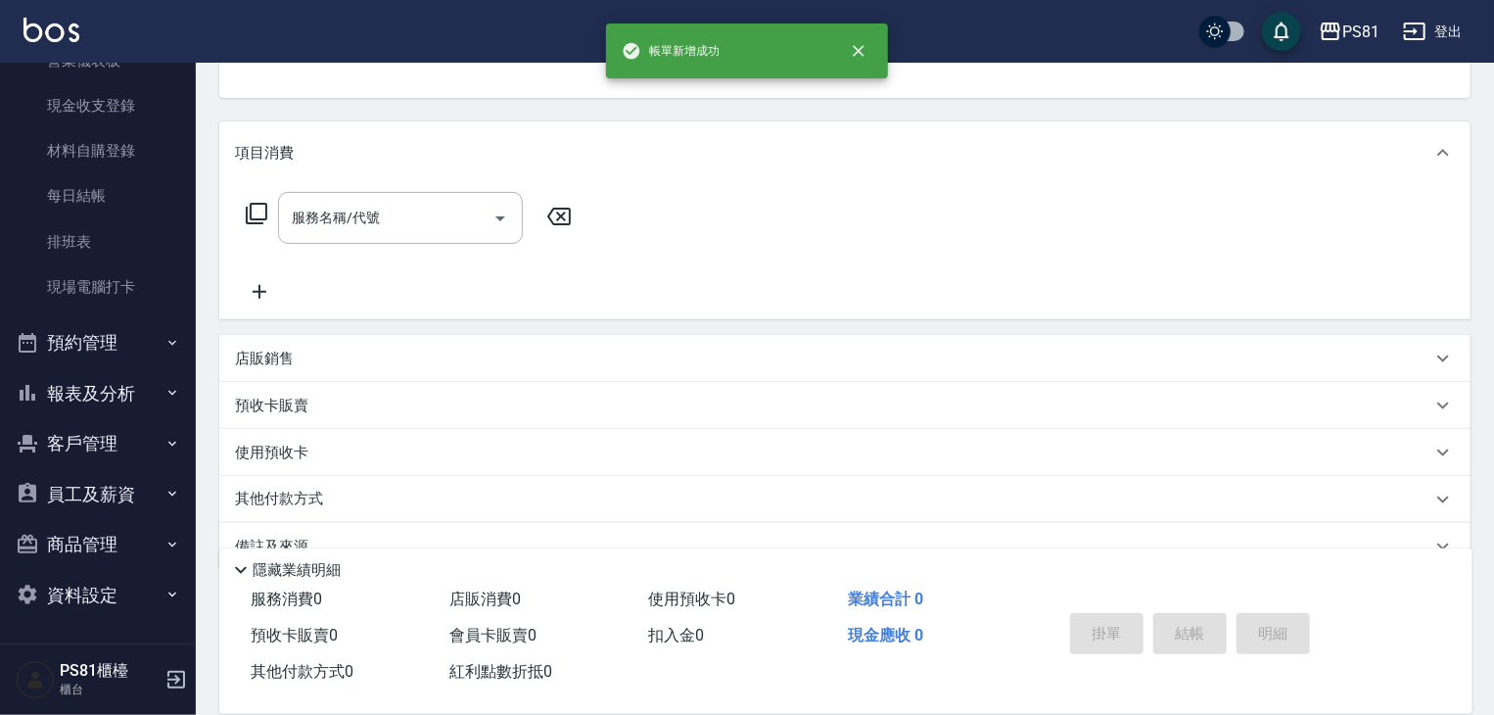
click at [135, 349] on button "預約管理" at bounding box center [98, 342] width 180 height 51
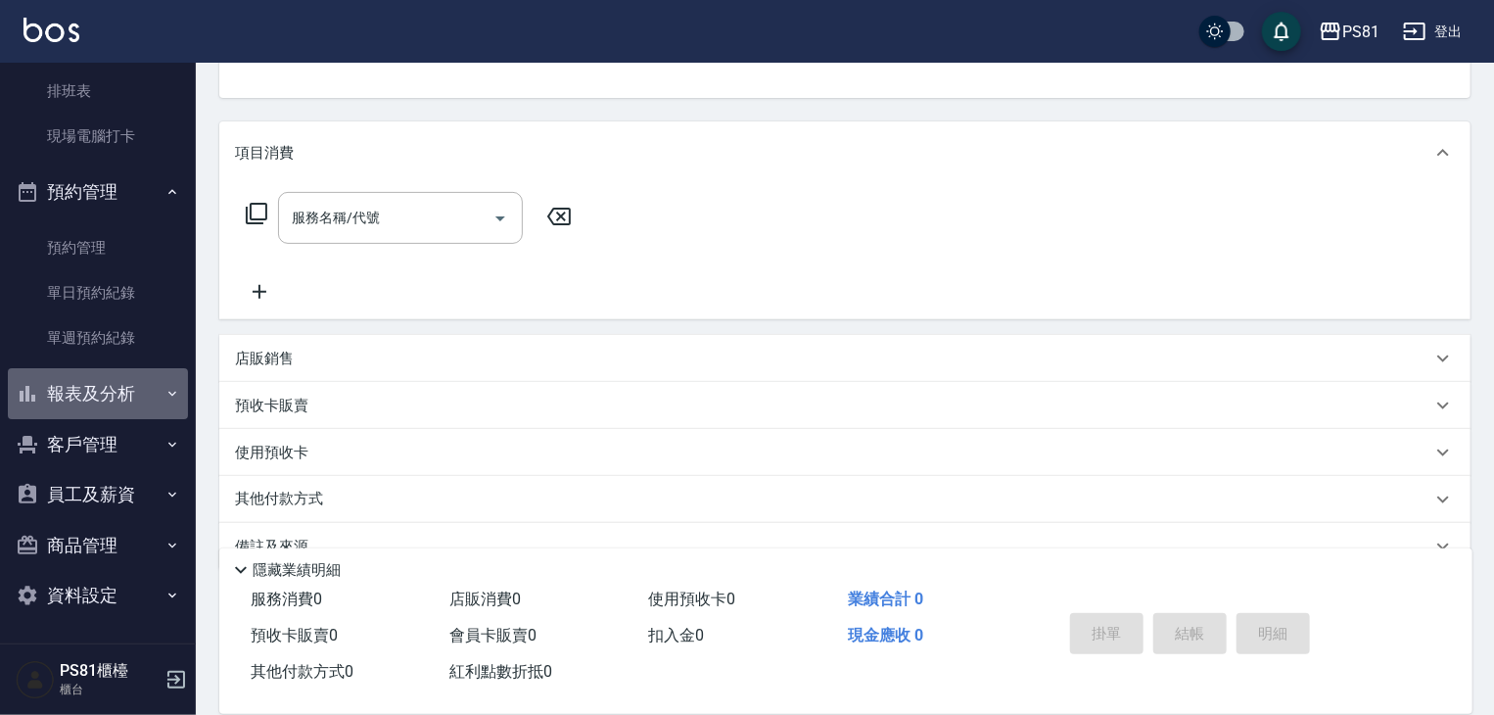
click at [135, 408] on button "報表及分析" at bounding box center [98, 393] width 180 height 51
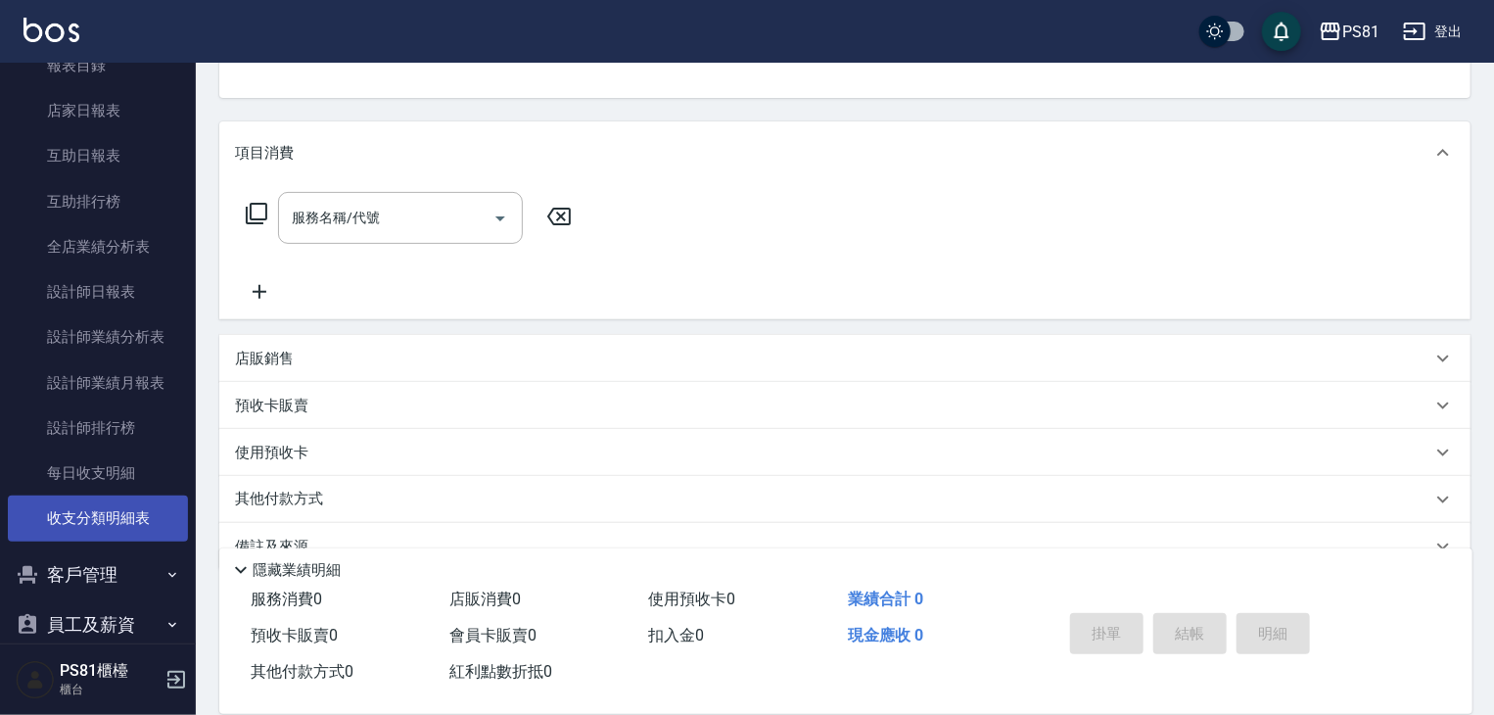
scroll to position [936, 0]
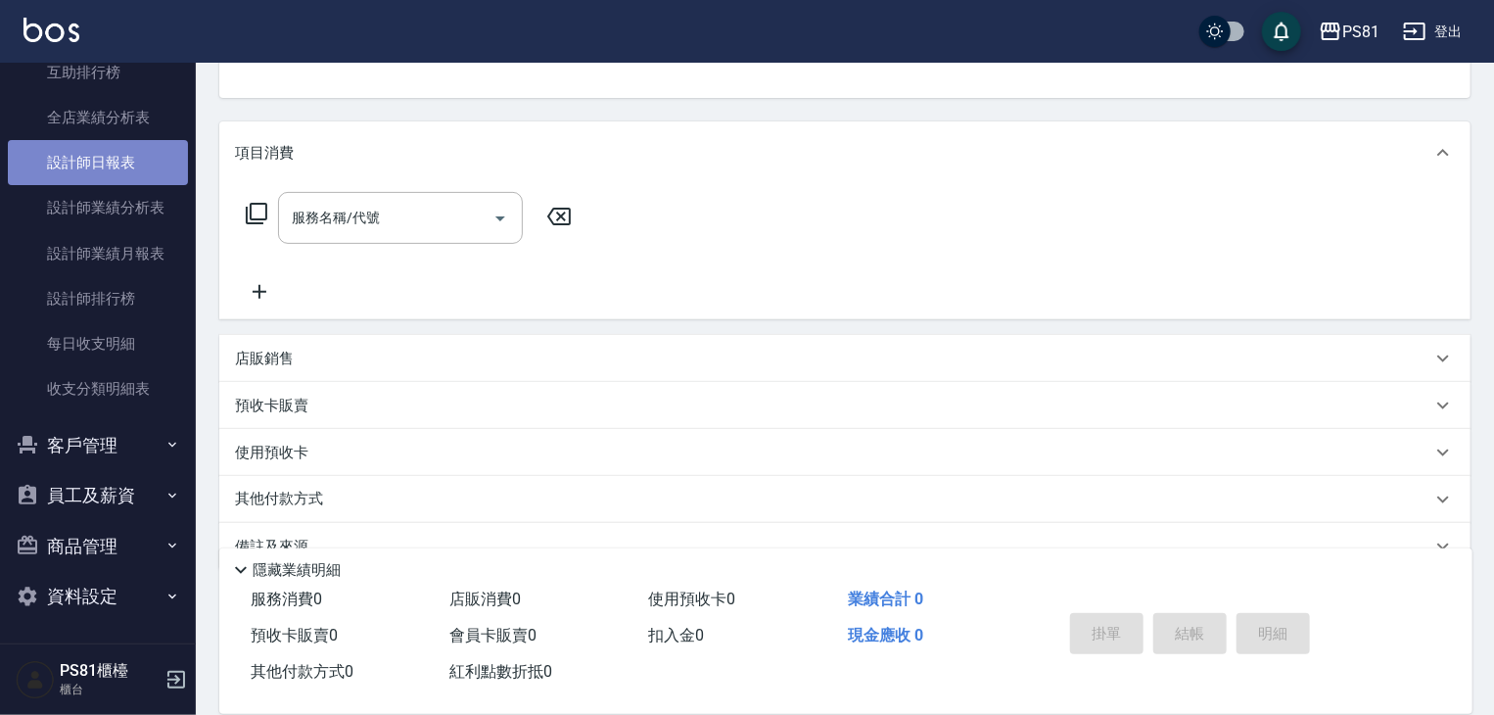
click at [119, 158] on link "設計師日報表" at bounding box center [98, 162] width 180 height 45
